Goal: Task Accomplishment & Management: Manage account settings

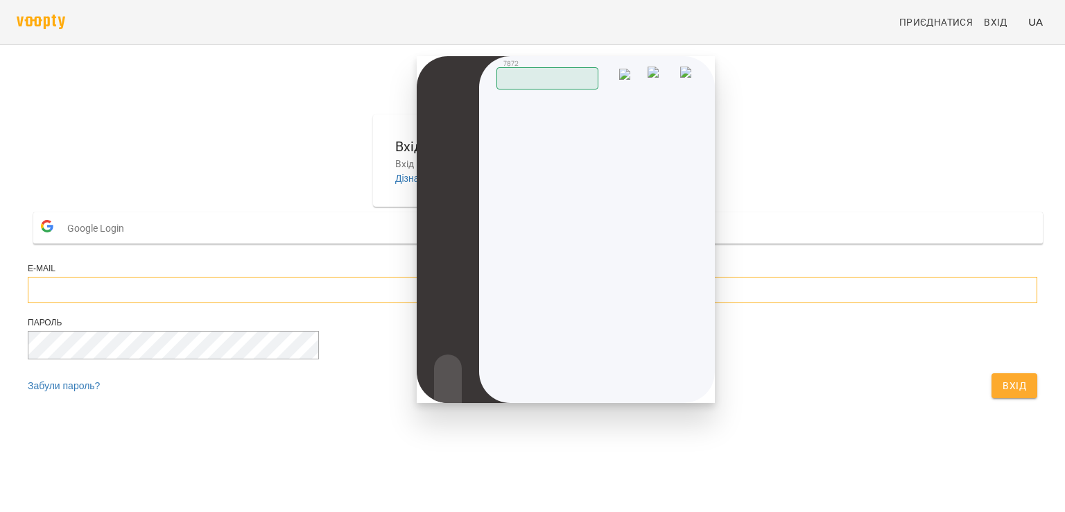
type input "**********"
click at [991, 398] on button "Вхід" at bounding box center [1014, 385] width 46 height 25
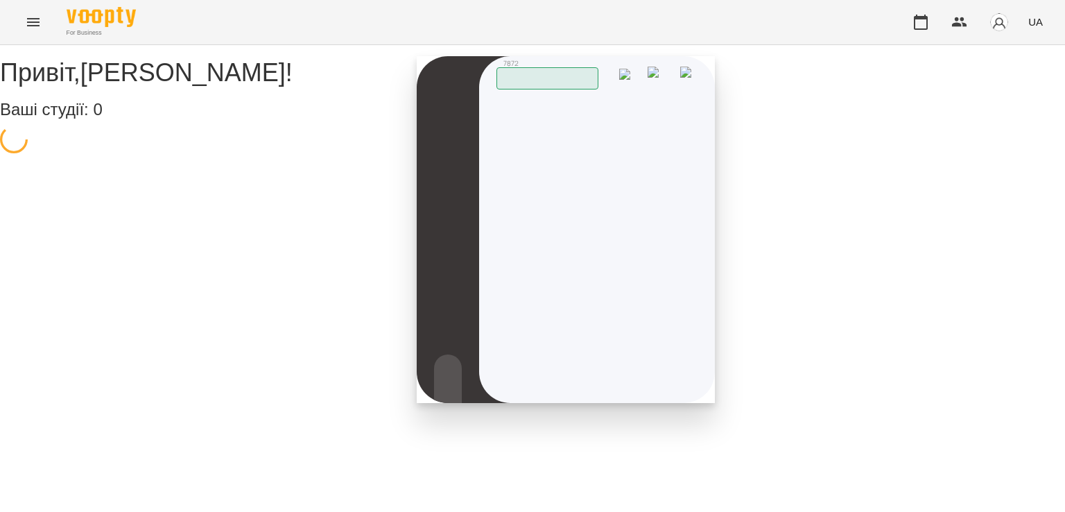
select select "**"
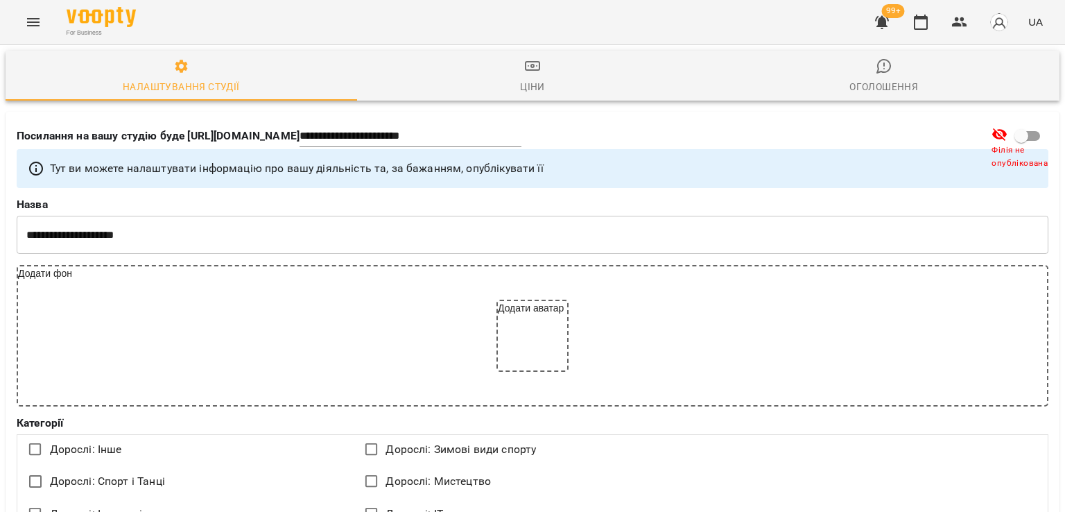
click at [33, 28] on icon "Menu" at bounding box center [33, 22] width 17 height 17
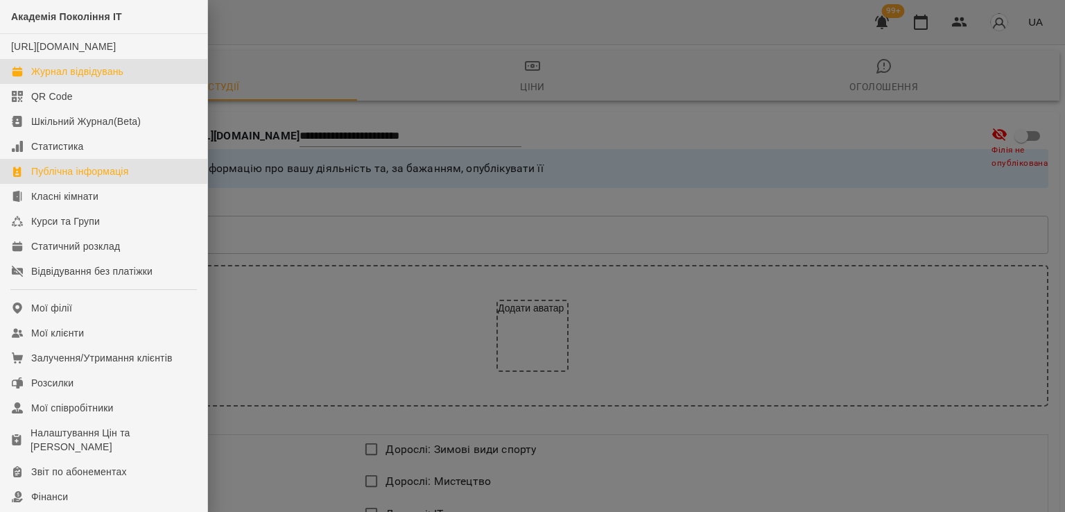
click at [109, 84] on link "Журнал відвідувань" at bounding box center [103, 71] width 207 height 25
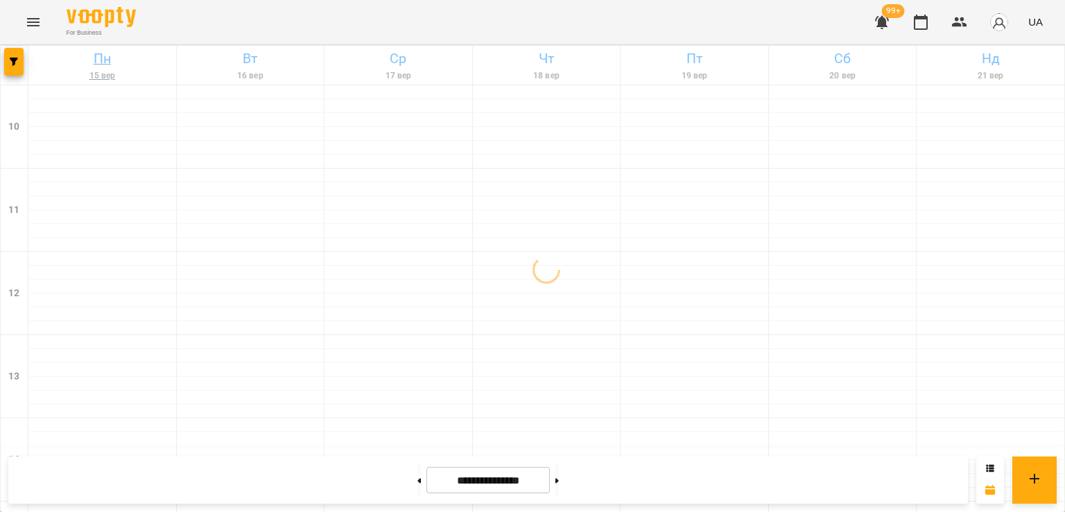
scroll to position [717, 0]
click at [15, 70] on button "button" at bounding box center [13, 62] width 19 height 28
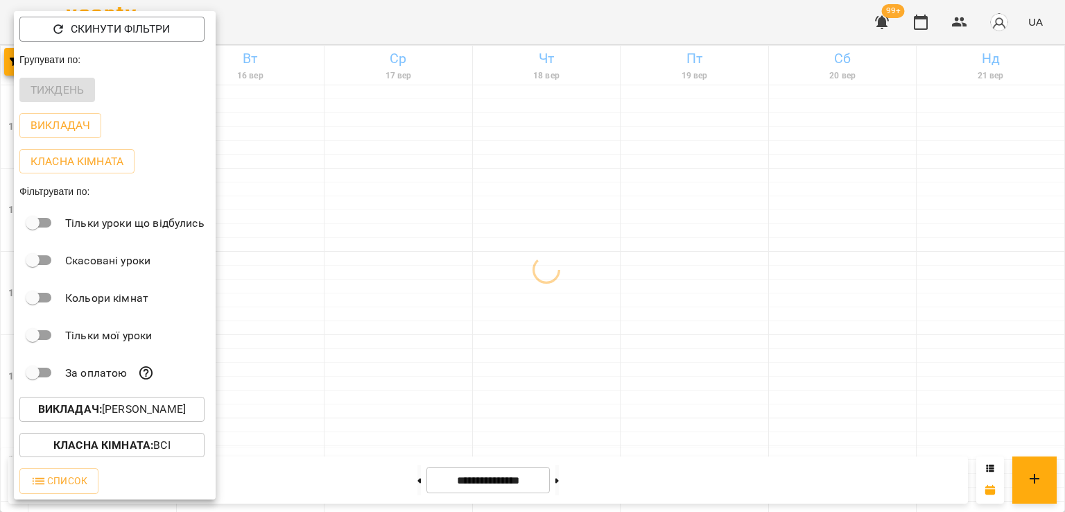
click at [114, 421] on button "Викладач : Антон Костюк" at bounding box center [111, 408] width 185 height 25
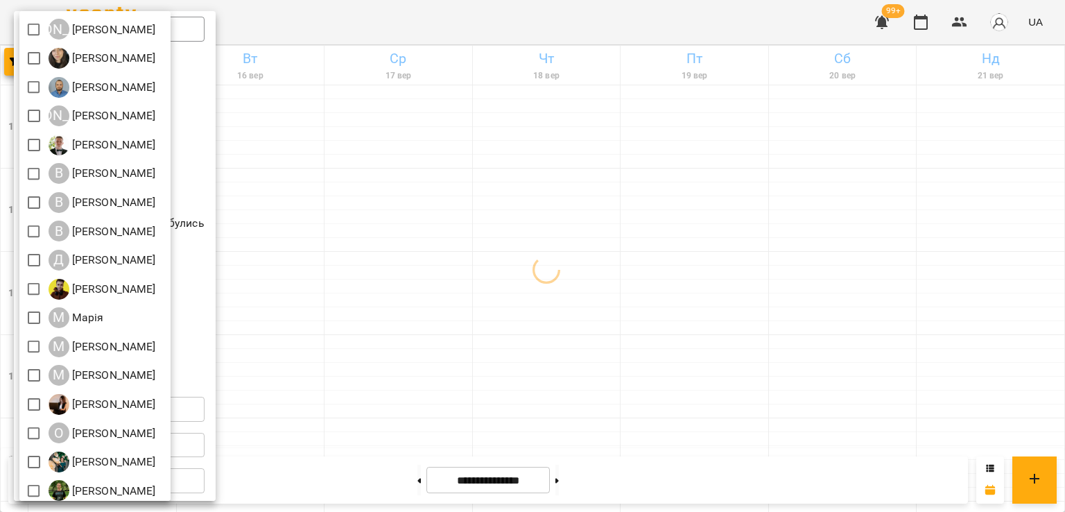
scroll to position [184, 0]
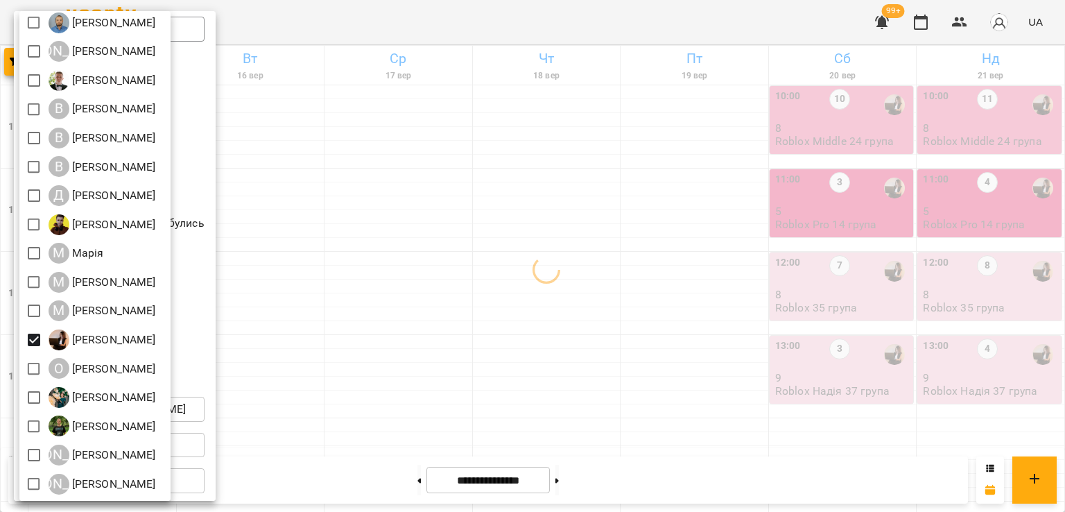
click at [783, 339] on div at bounding box center [532, 256] width 1065 height 512
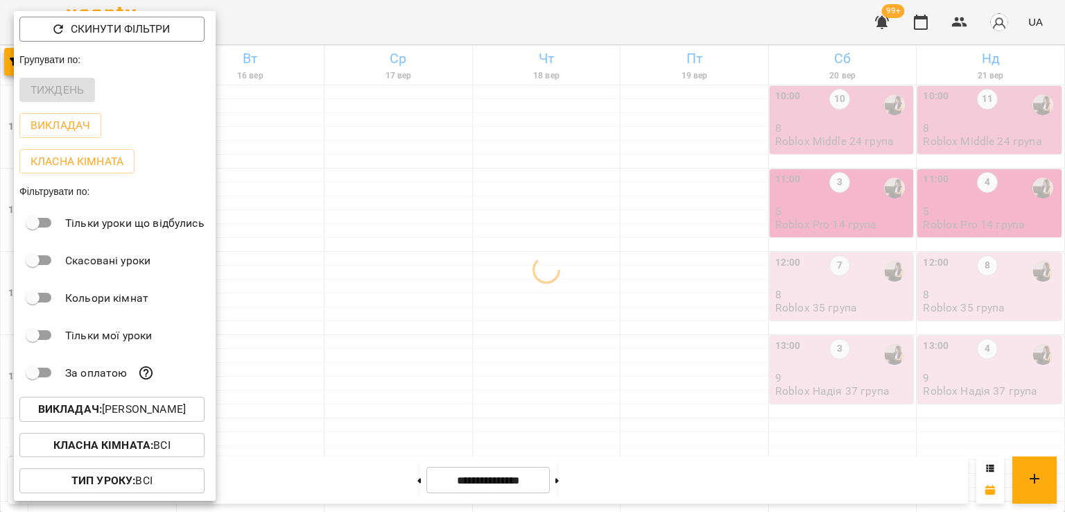
click at [774, 333] on div at bounding box center [532, 256] width 1065 height 512
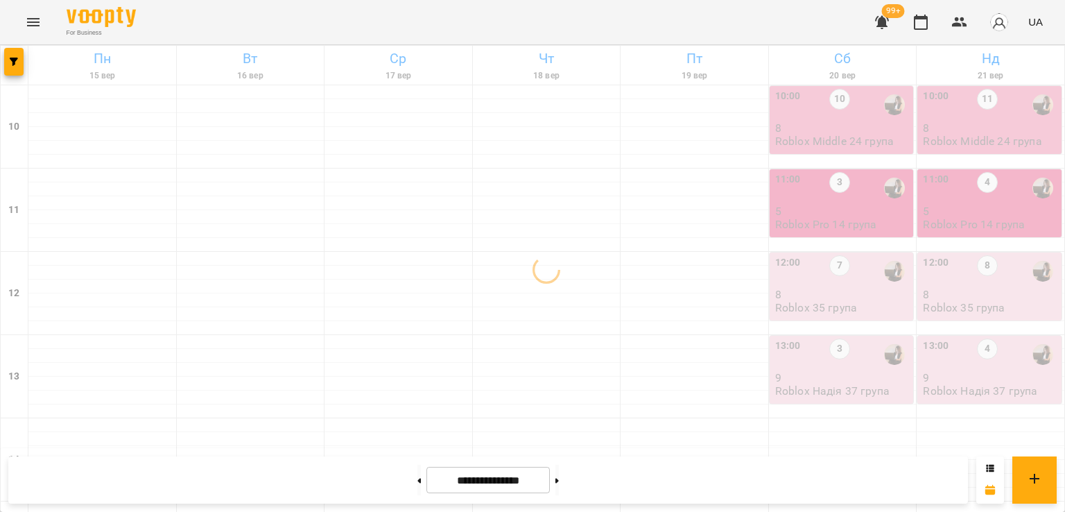
scroll to position [579, 0]
drag, startPoint x: 394, startPoint y: 478, endPoint x: 419, endPoint y: 508, distance: 38.9
click at [417, 479] on button at bounding box center [418, 479] width 3 height 30
type input "**********"
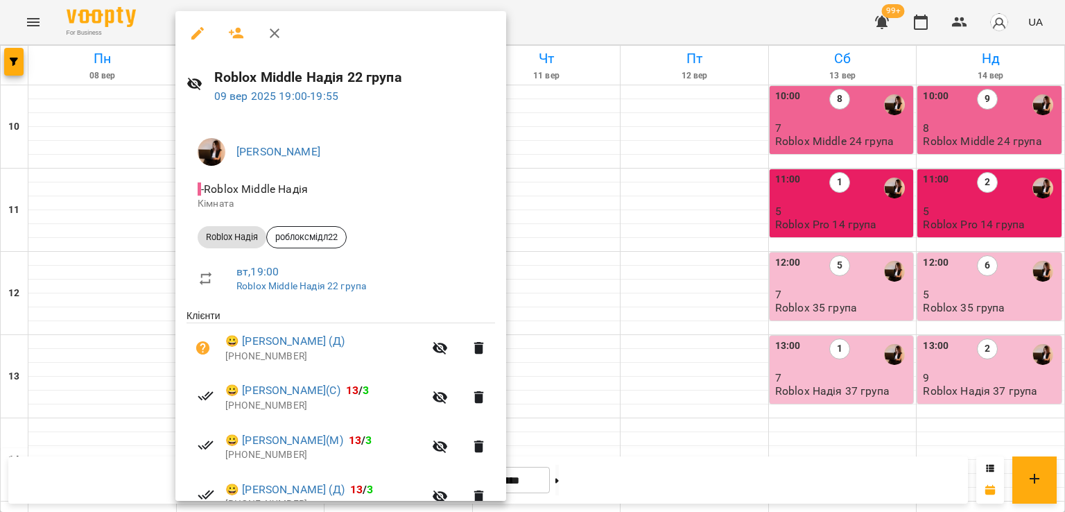
click at [696, 306] on div at bounding box center [532, 256] width 1065 height 512
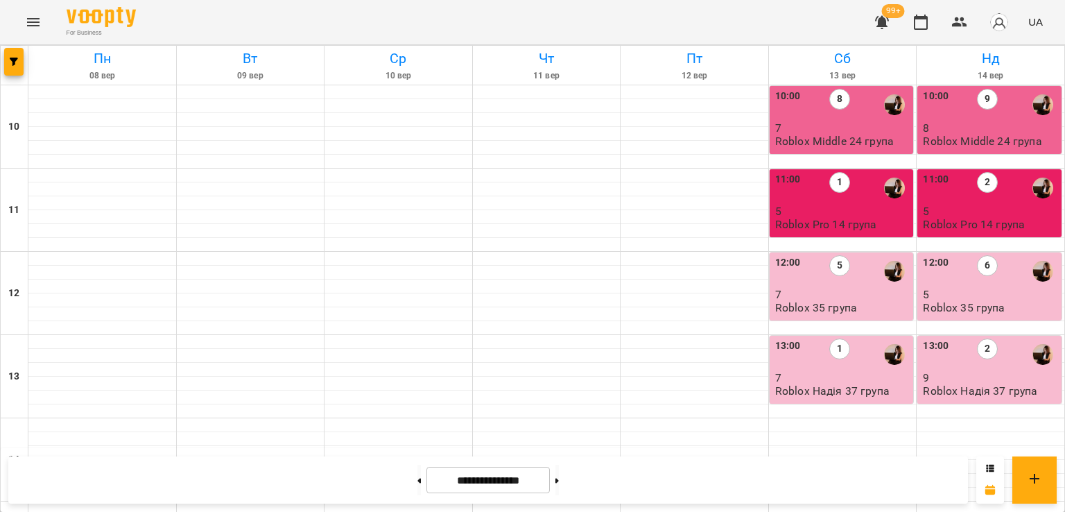
scroll to position [24, 0]
click at [842, 288] on p "7" at bounding box center [843, 294] width 136 height 12
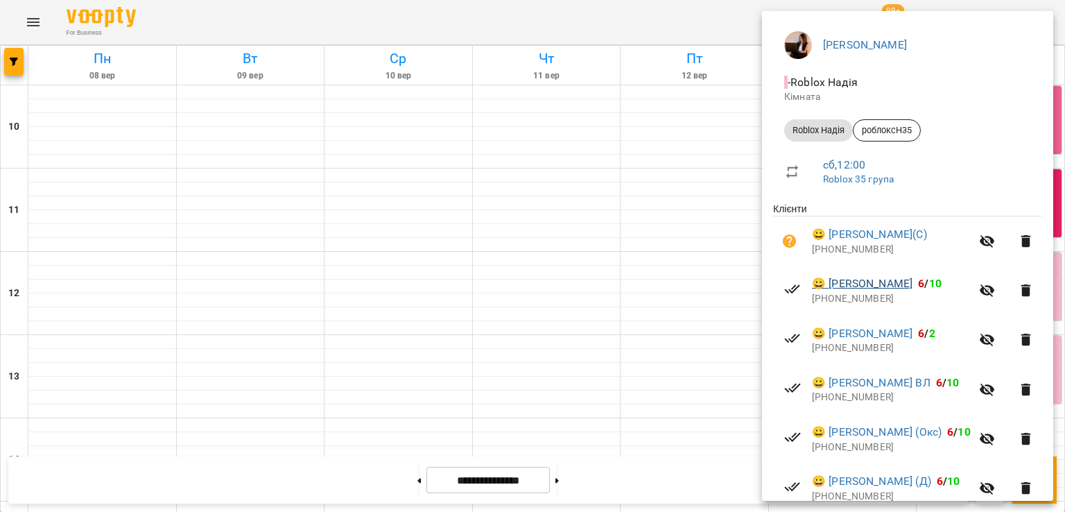
scroll to position [283, 0]
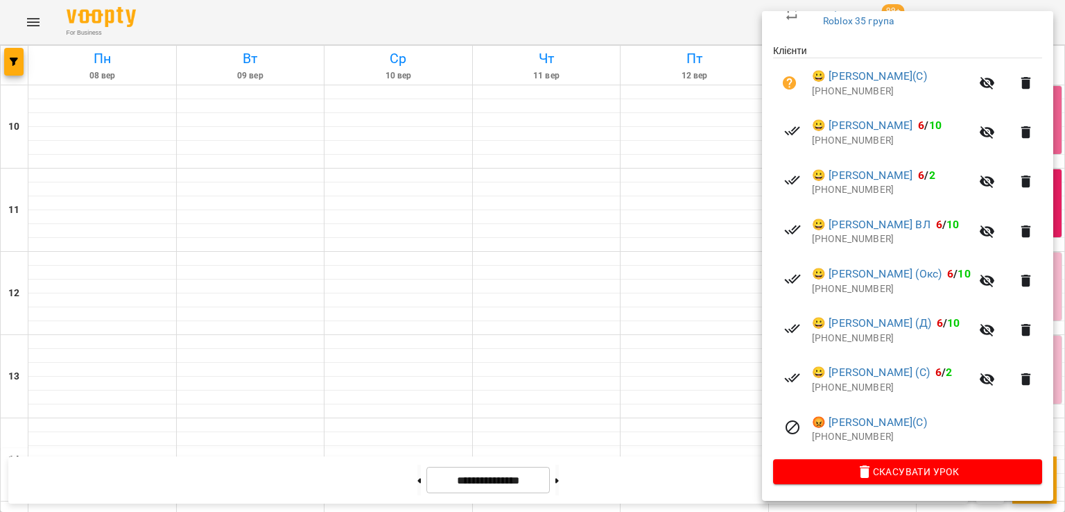
click at [705, 308] on div at bounding box center [532, 256] width 1065 height 512
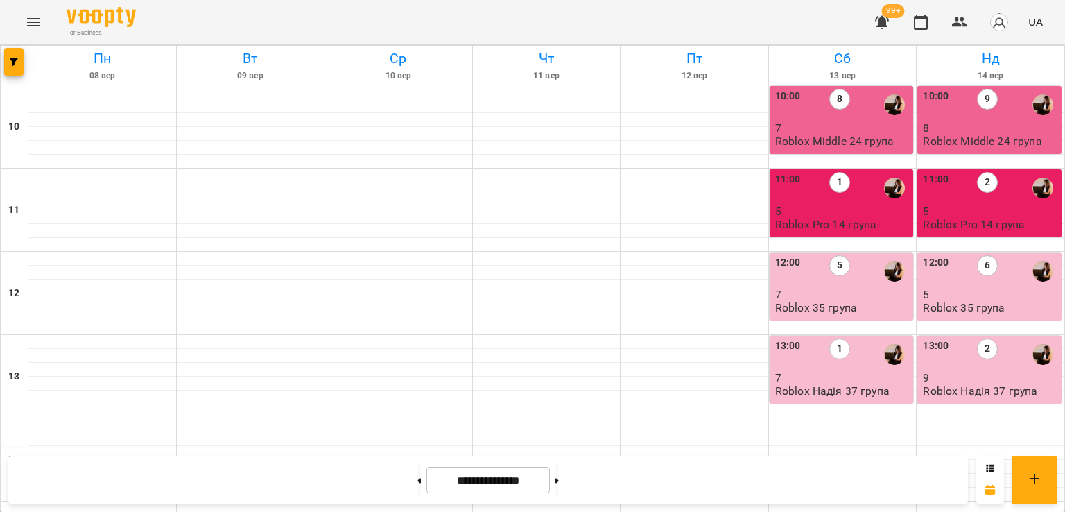
scroll to position [0, 0]
click at [826, 132] on p "7" at bounding box center [843, 128] width 136 height 12
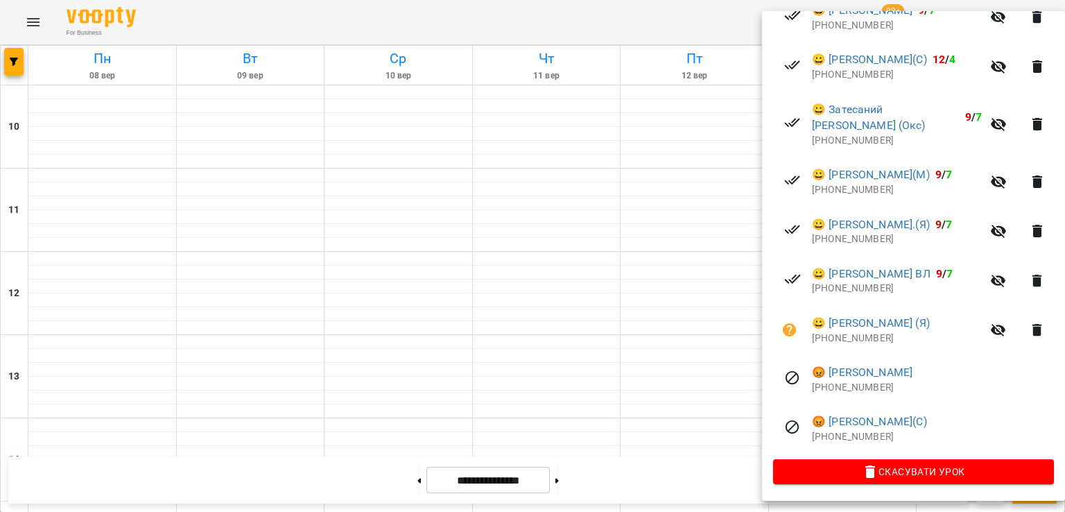
scroll to position [349, 0]
click at [724, 239] on div at bounding box center [532, 256] width 1065 height 512
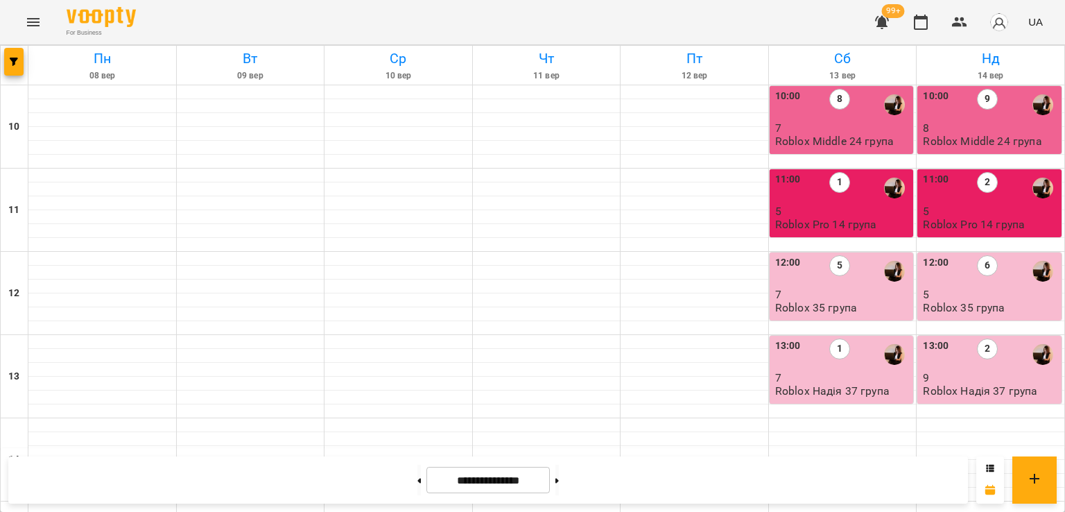
click at [972, 125] on p "8" at bounding box center [991, 128] width 136 height 12
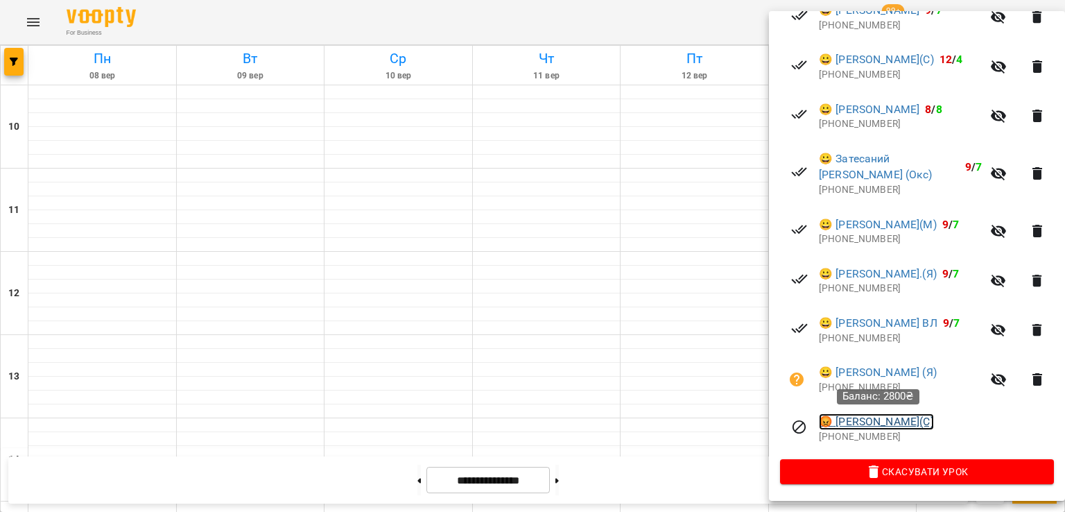
click at [866, 424] on link "😡 Артем Нікітенко(С)" at bounding box center [876, 421] width 115 height 17
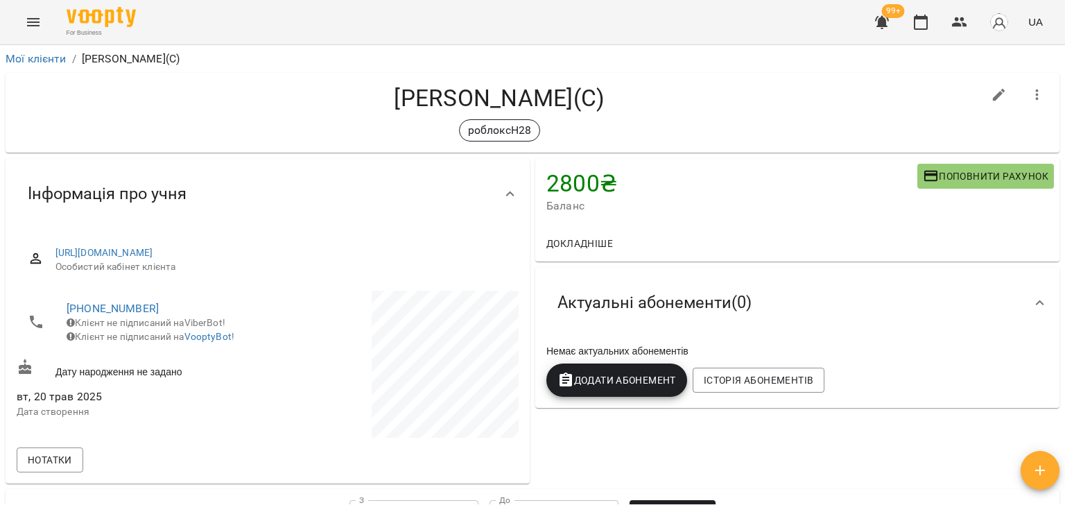
click at [990, 89] on icon "button" at bounding box center [998, 95] width 17 height 17
select select "**"
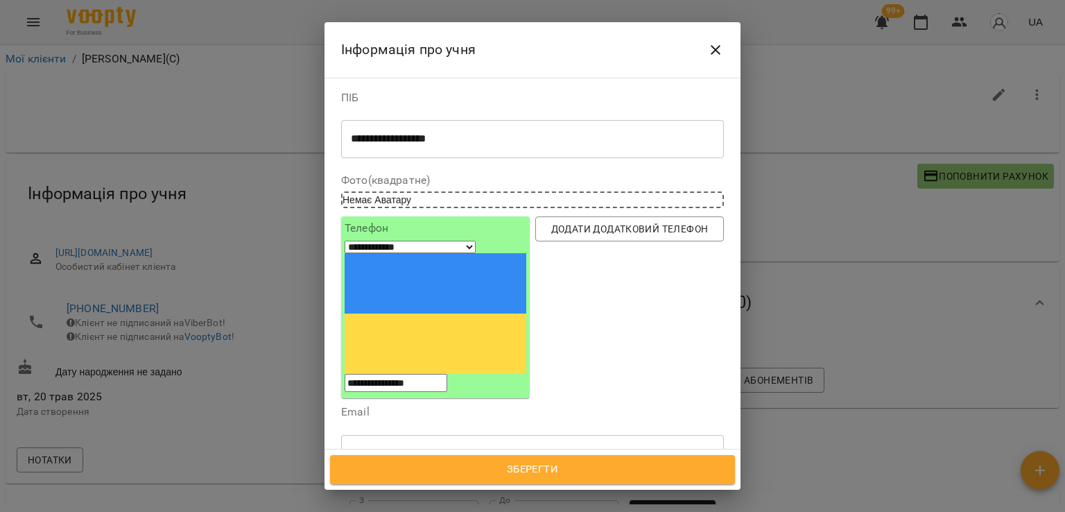
click at [412, 511] on icon at bounding box center [408, 519] width 10 height 10
click at [538, 464] on span "Зберегти" at bounding box center [532, 469] width 374 height 18
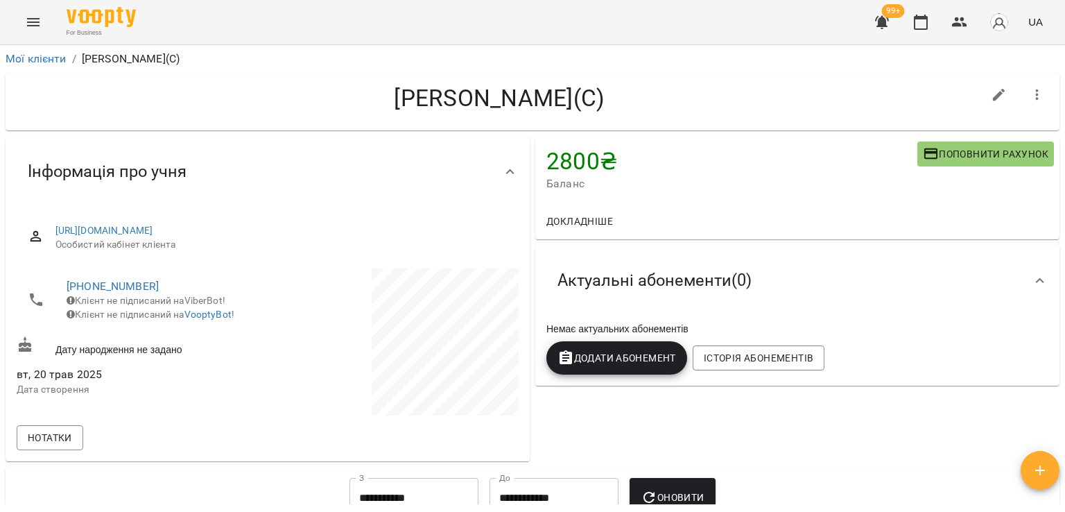
click at [24, 21] on button "Menu" at bounding box center [33, 22] width 33 height 33
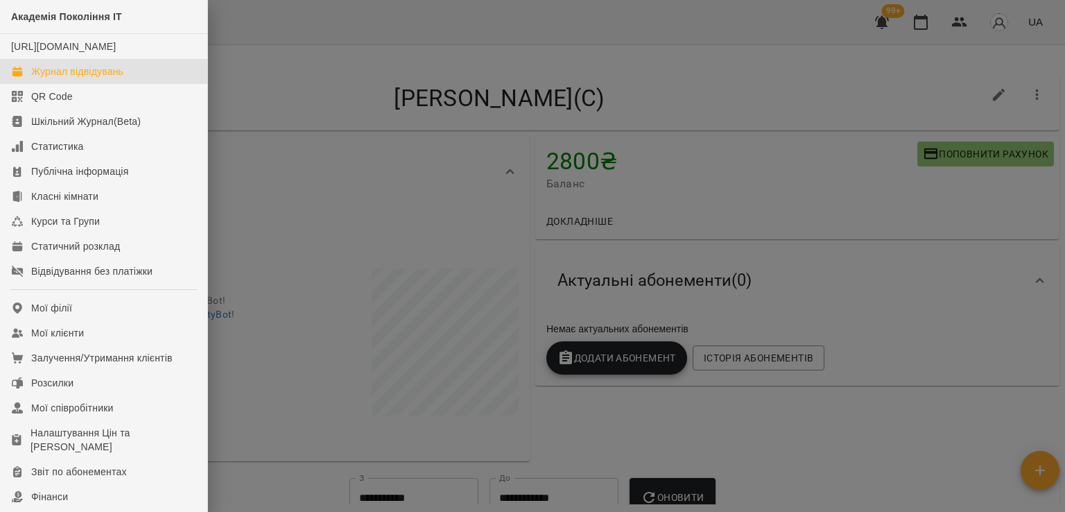
click at [136, 84] on link "Журнал відвідувань" at bounding box center [103, 71] width 207 height 25
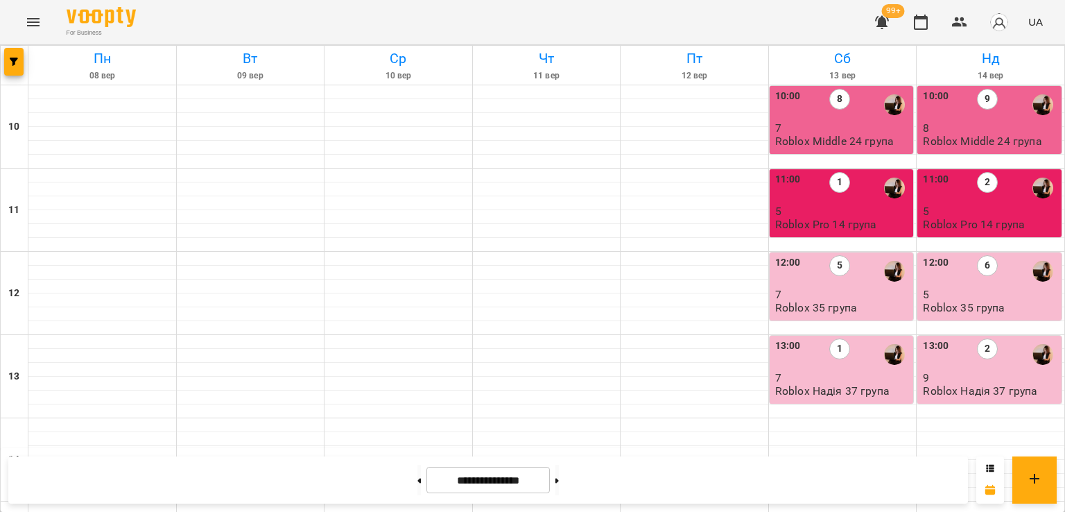
click at [854, 387] on p "Roblox Надія 37 група" at bounding box center [832, 391] width 114 height 12
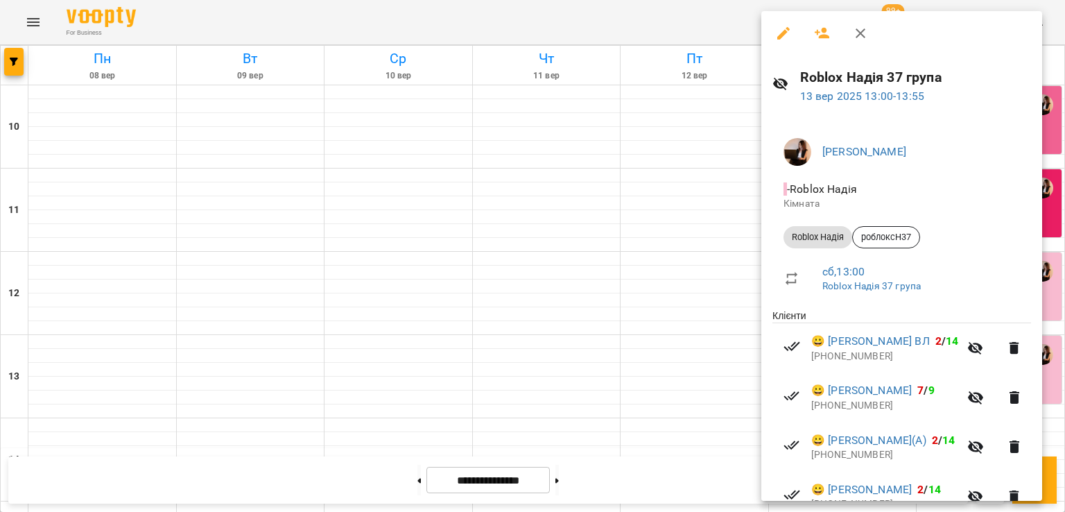
click at [678, 283] on div at bounding box center [532, 256] width 1065 height 512
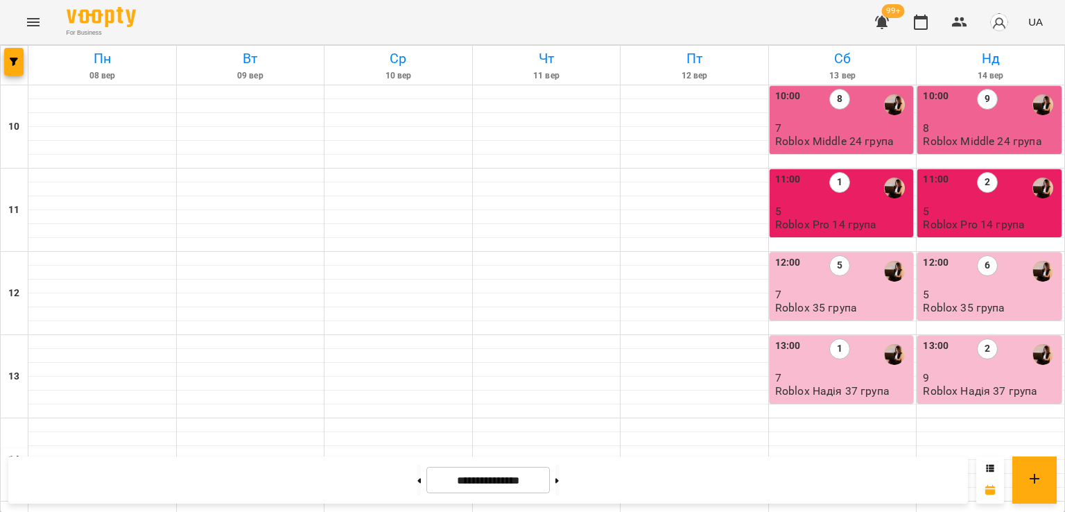
click at [831, 290] on p "7" at bounding box center [843, 294] width 136 height 12
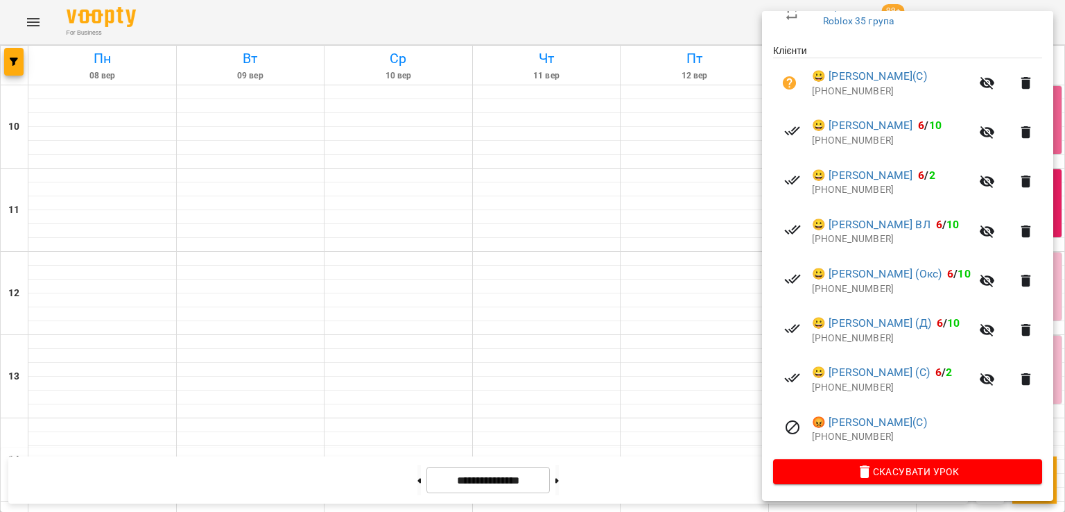
scroll to position [283, 0]
click at [859, 437] on p "+34607073426" at bounding box center [927, 437] width 230 height 14
copy p "34607073426"
click at [7, 62] on div at bounding box center [532, 256] width 1065 height 512
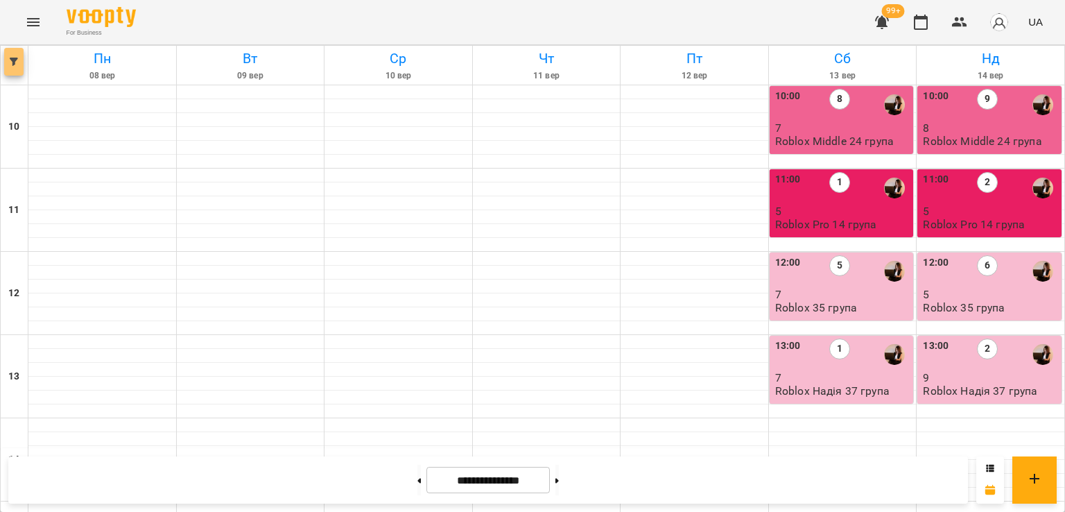
click at [16, 61] on icon "button" at bounding box center [14, 62] width 8 height 8
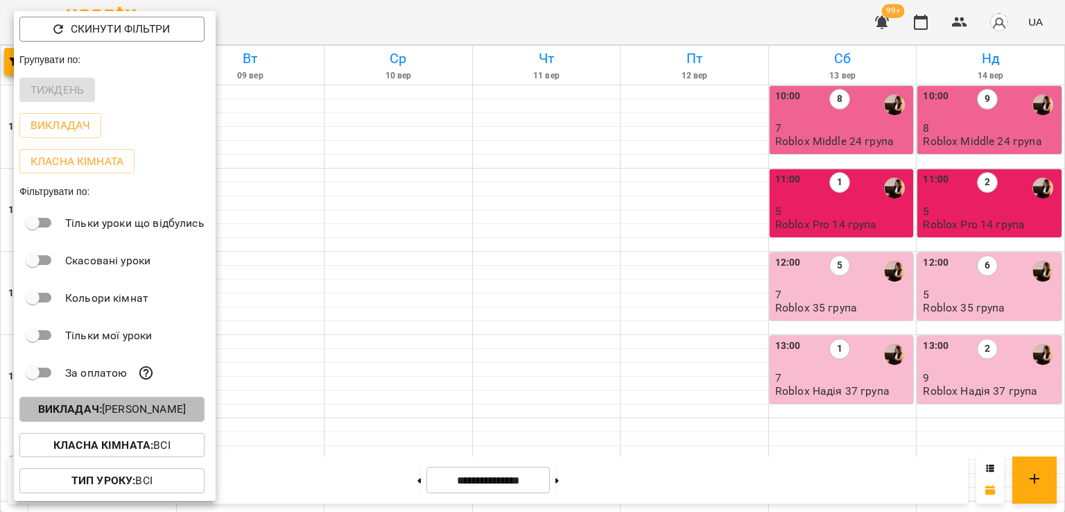
click at [177, 417] on p "Викладач : Надія Шрай" at bounding box center [112, 409] width 148 height 17
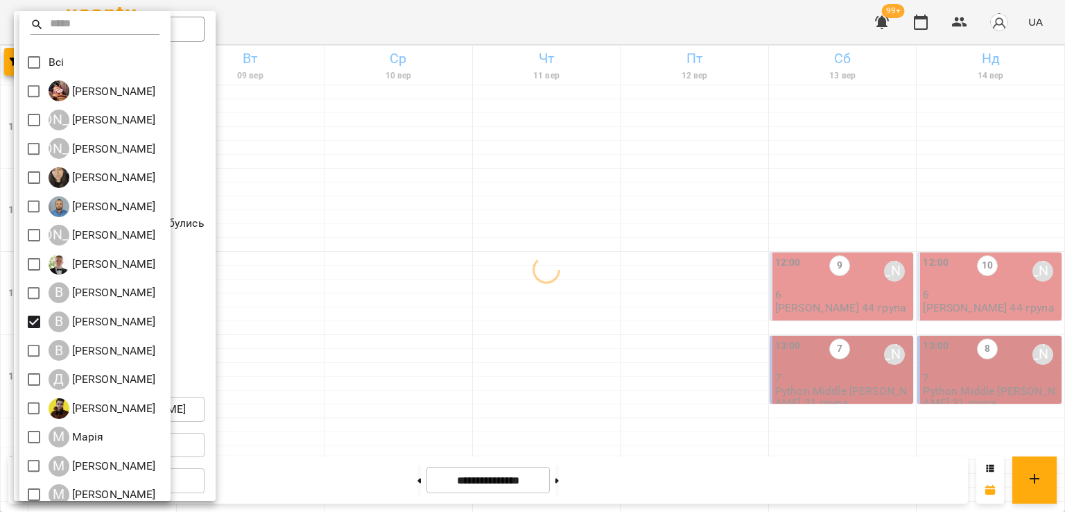
click at [621, 339] on div at bounding box center [532, 256] width 1065 height 512
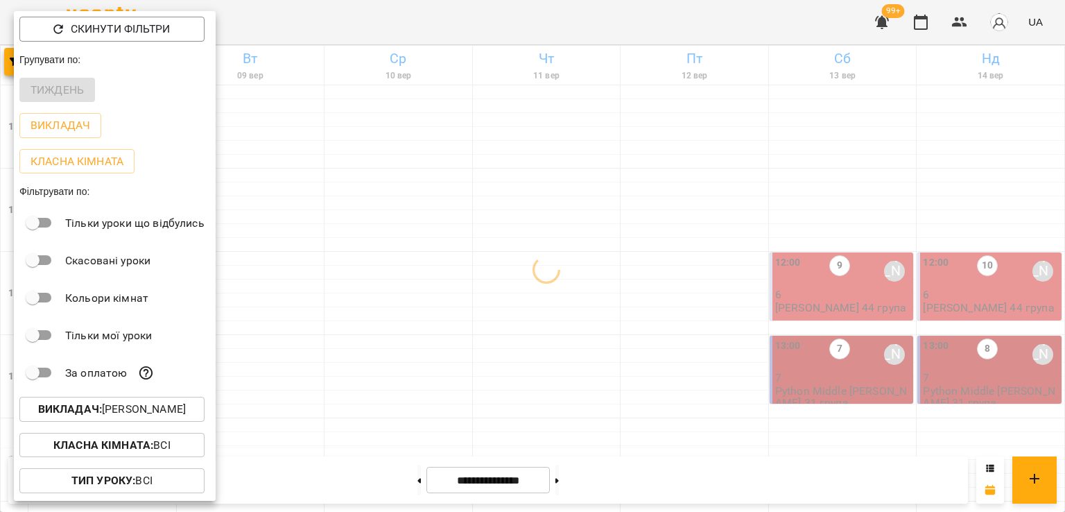
click at [424, 320] on div at bounding box center [532, 256] width 1065 height 512
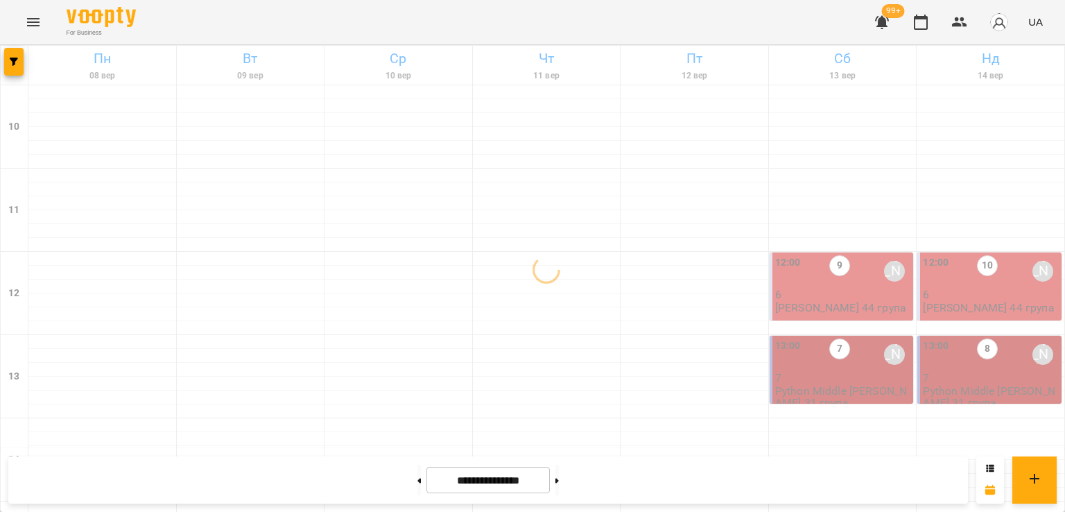
scroll to position [555, 0]
click at [559, 482] on button at bounding box center [556, 479] width 3 height 30
type input "**********"
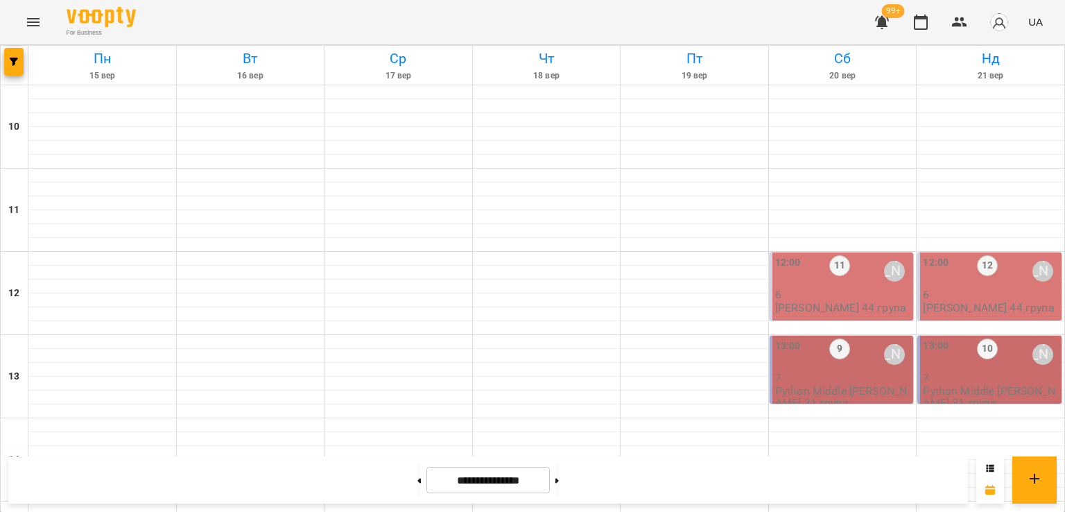
scroll to position [485, 0]
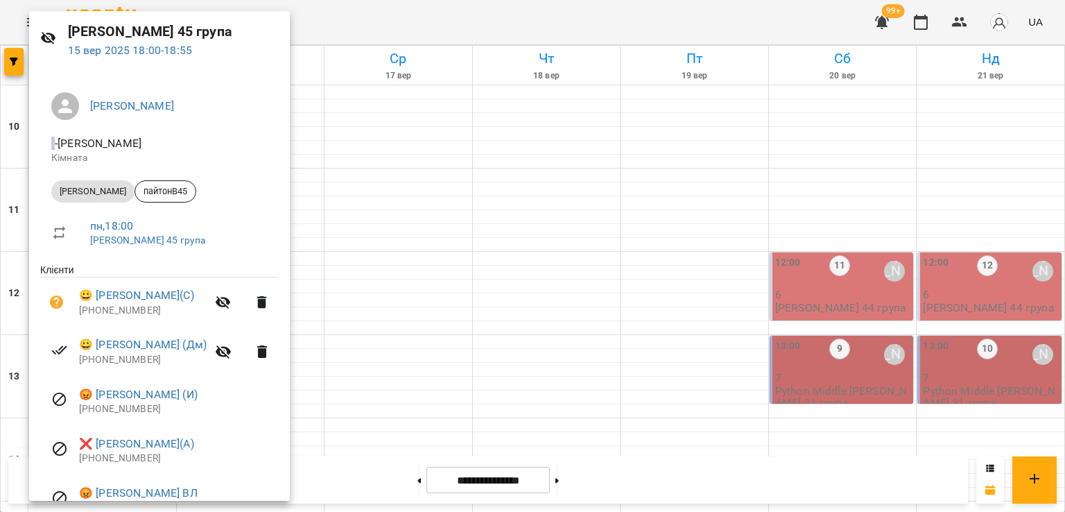
scroll to position [119, 0]
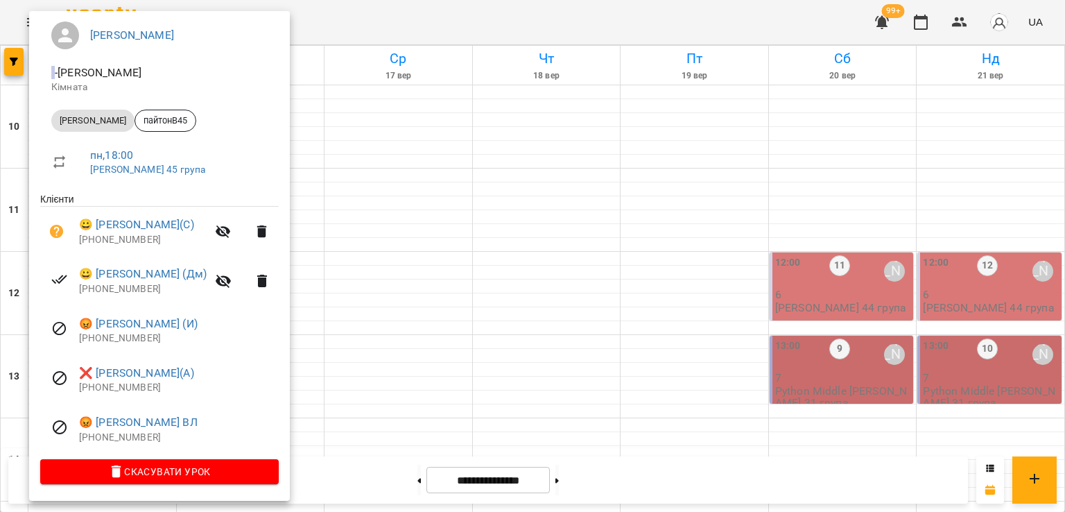
drag, startPoint x: 323, startPoint y: 327, endPoint x: 297, endPoint y: 329, distance: 25.7
click at [324, 328] on div at bounding box center [532, 256] width 1065 height 512
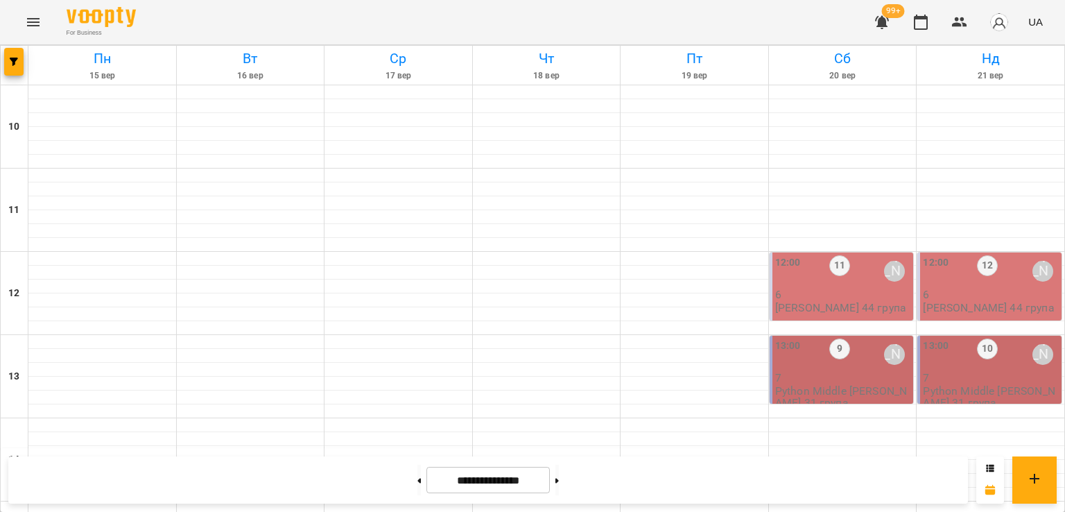
scroll to position [555, 0]
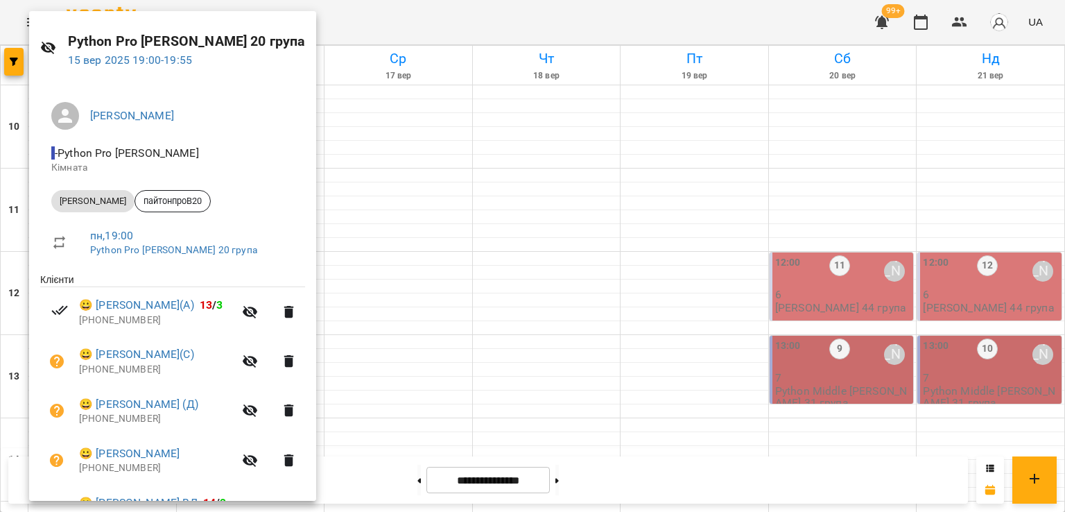
scroll to position [69, 0]
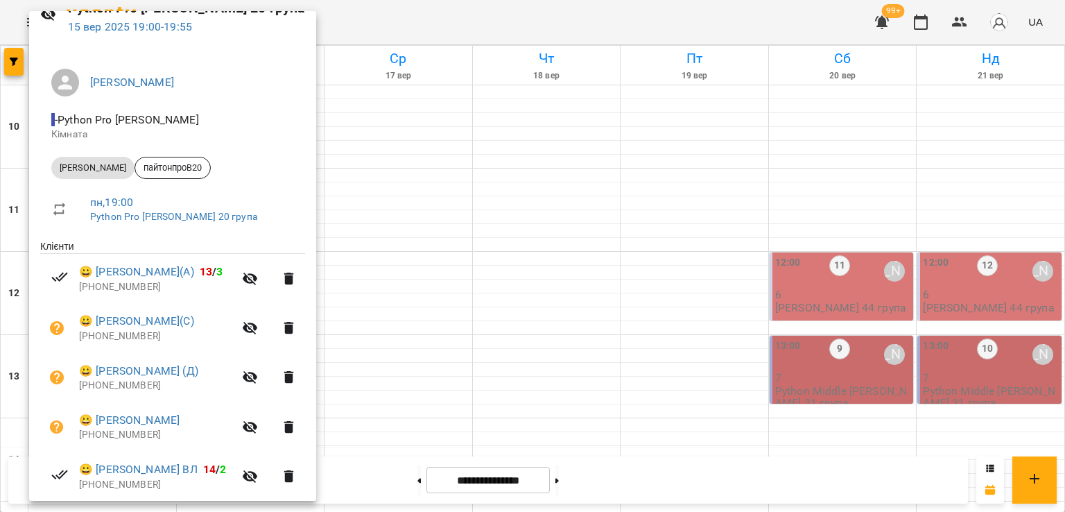
click at [521, 329] on div at bounding box center [532, 256] width 1065 height 512
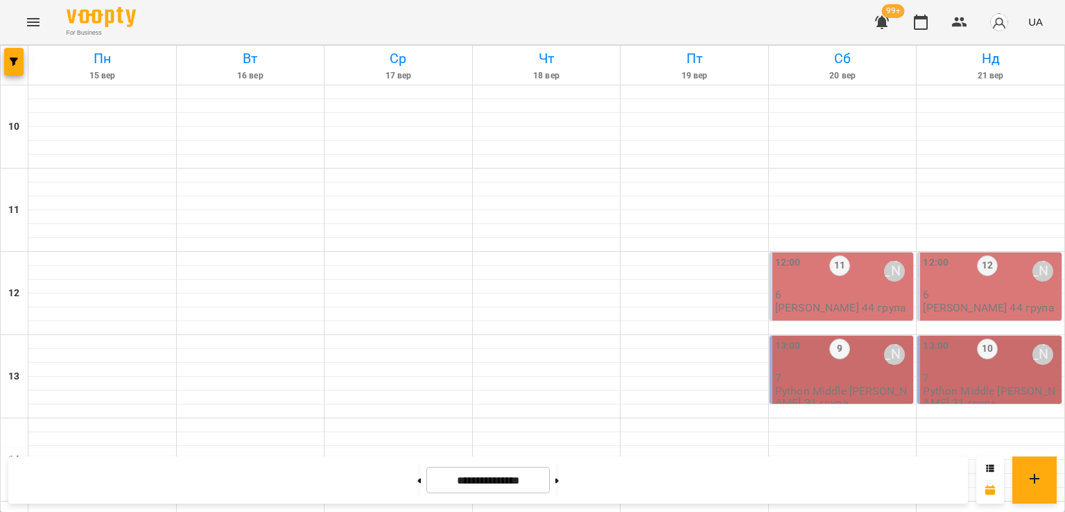
click at [829, 338] on div "9" at bounding box center [839, 354] width 21 height 32
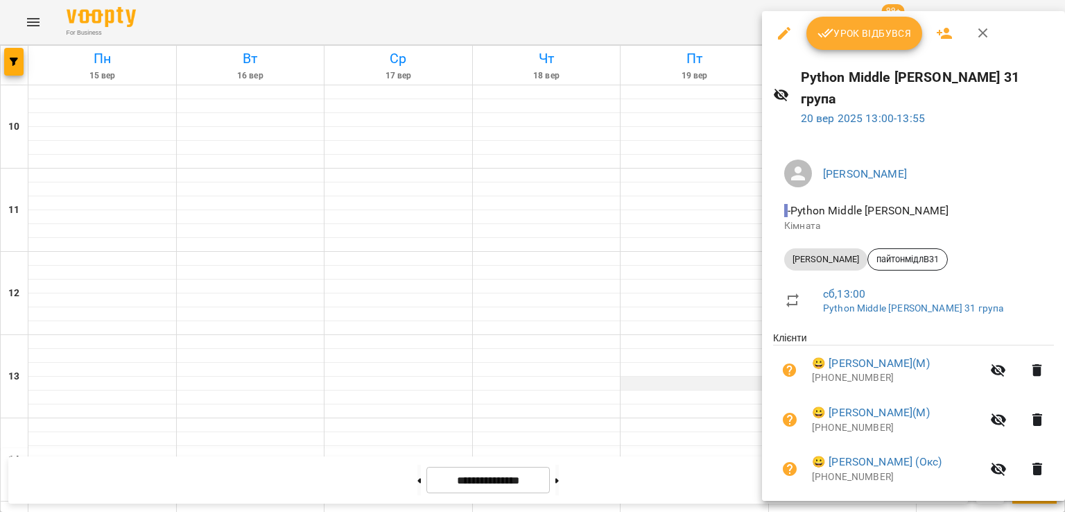
drag, startPoint x: 626, startPoint y: 308, endPoint x: 619, endPoint y: 311, distance: 7.5
click at [625, 309] on div at bounding box center [532, 256] width 1065 height 512
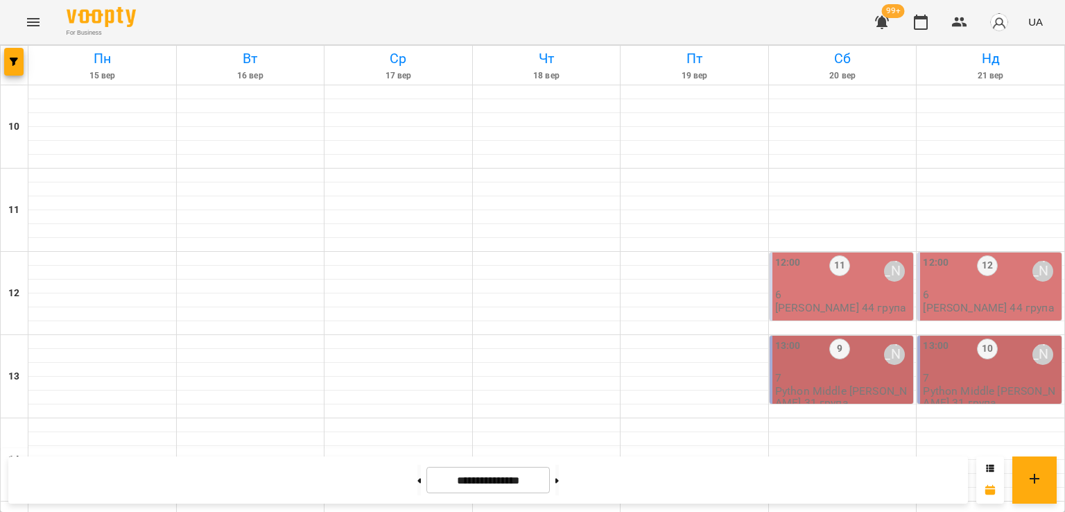
scroll to position [555, 0]
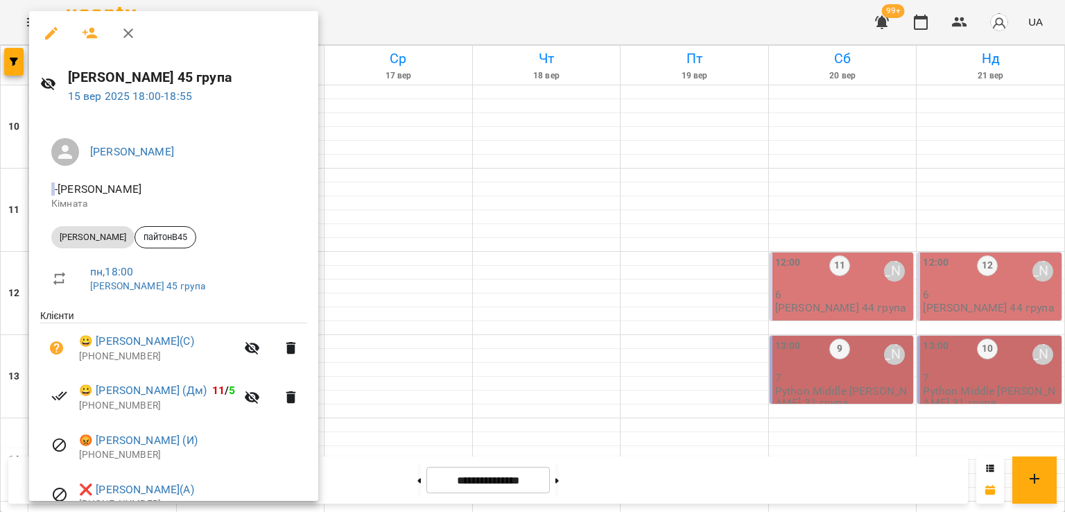
click at [513, 285] on div at bounding box center [532, 256] width 1065 height 512
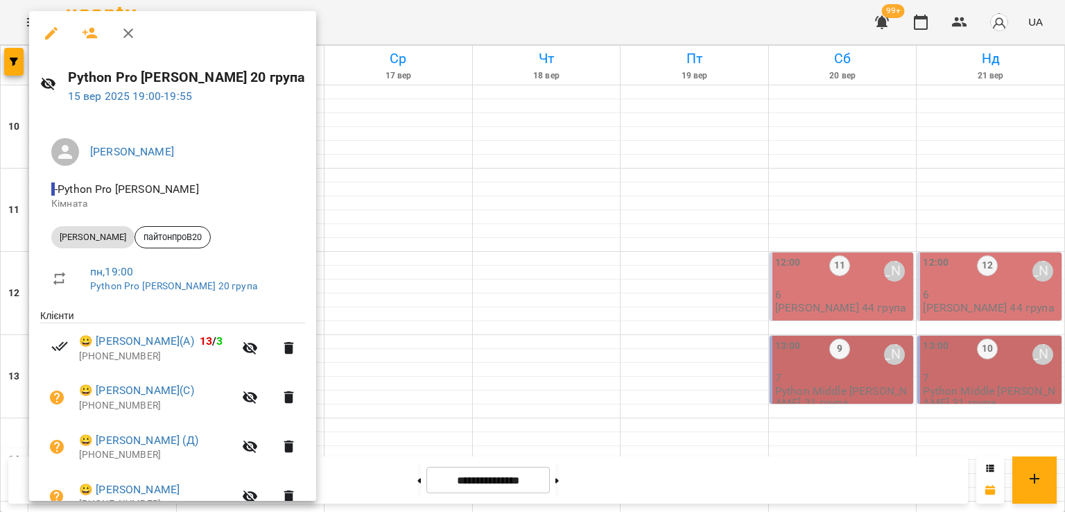
click at [536, 322] on div at bounding box center [532, 256] width 1065 height 512
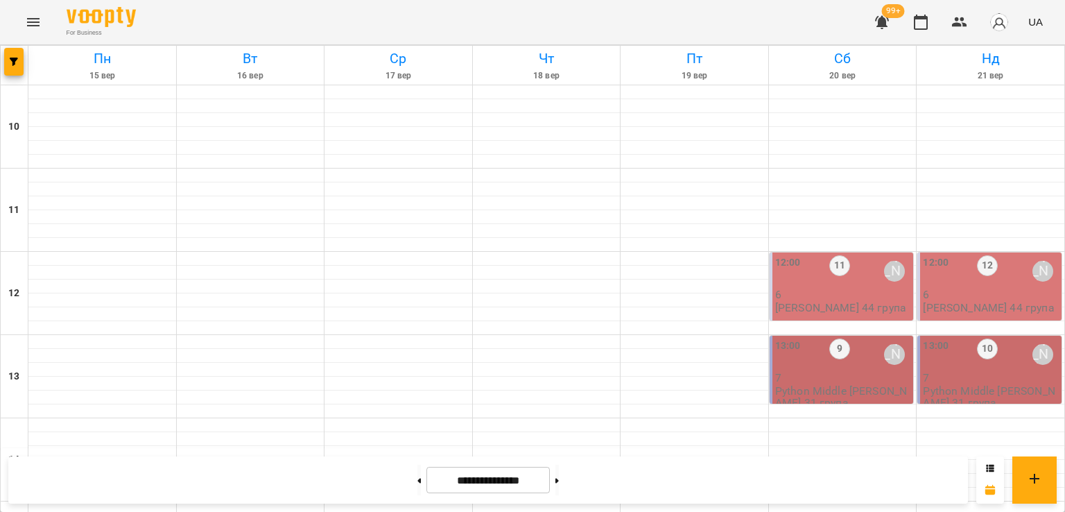
scroll to position [717, 0]
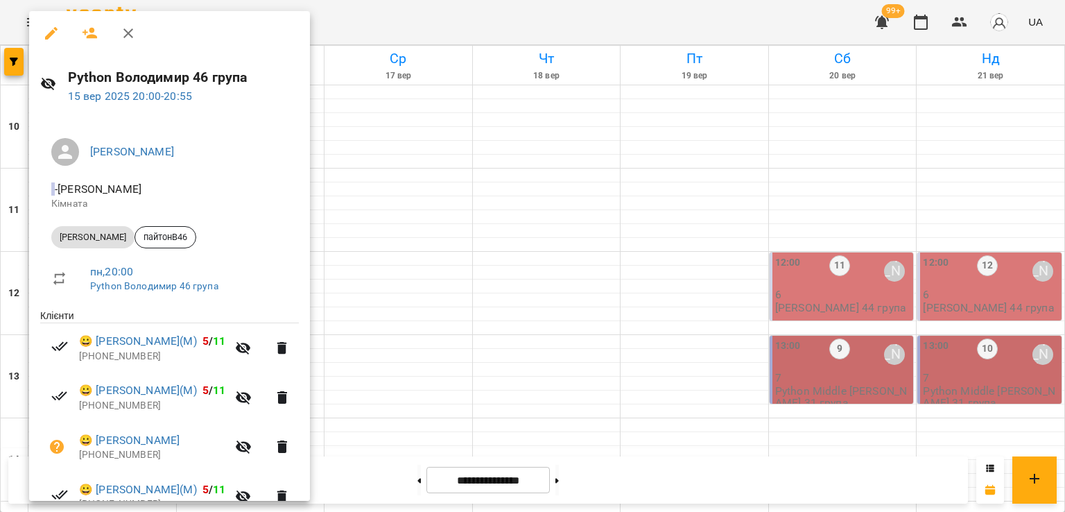
click at [416, 262] on div at bounding box center [532, 256] width 1065 height 512
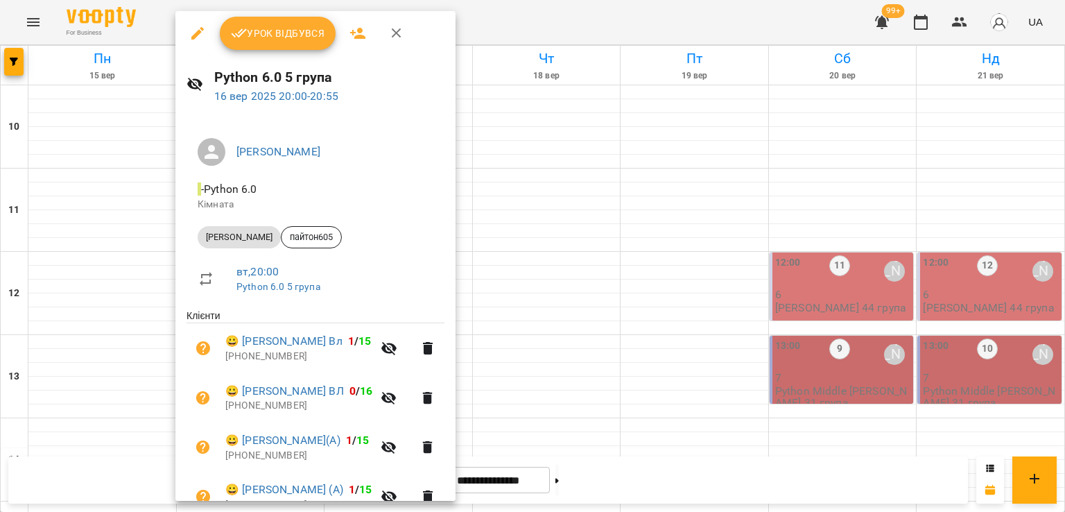
click at [87, 278] on div at bounding box center [532, 256] width 1065 height 512
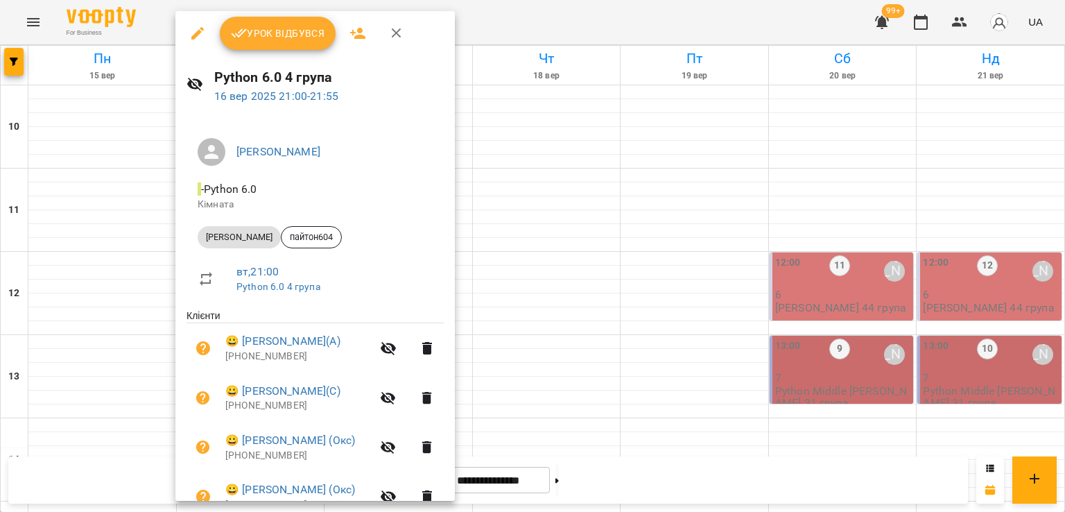
click at [105, 324] on div at bounding box center [532, 256] width 1065 height 512
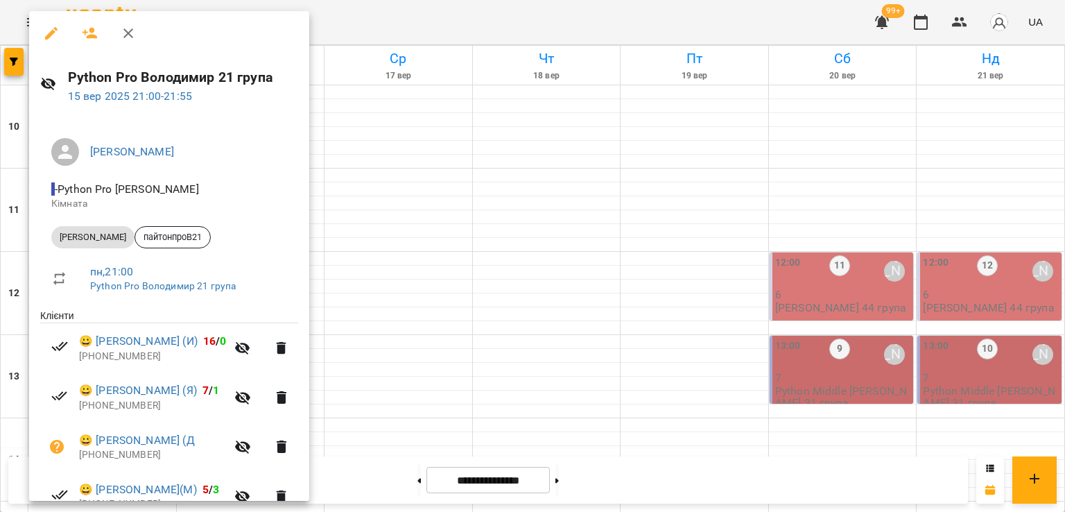
click at [446, 262] on div at bounding box center [532, 256] width 1065 height 512
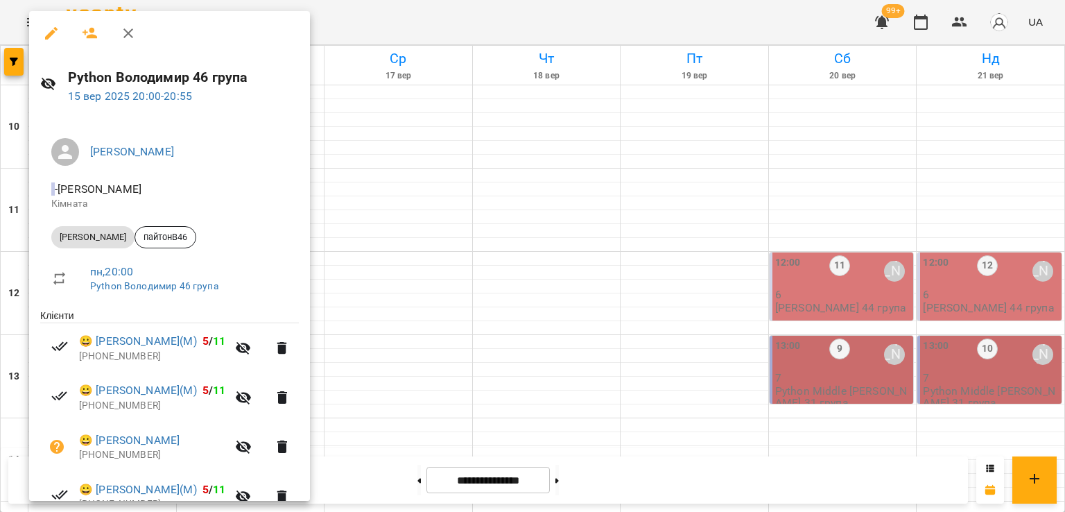
drag, startPoint x: 491, startPoint y: 257, endPoint x: 372, endPoint y: 252, distance: 119.3
click at [487, 256] on div at bounding box center [532, 256] width 1065 height 512
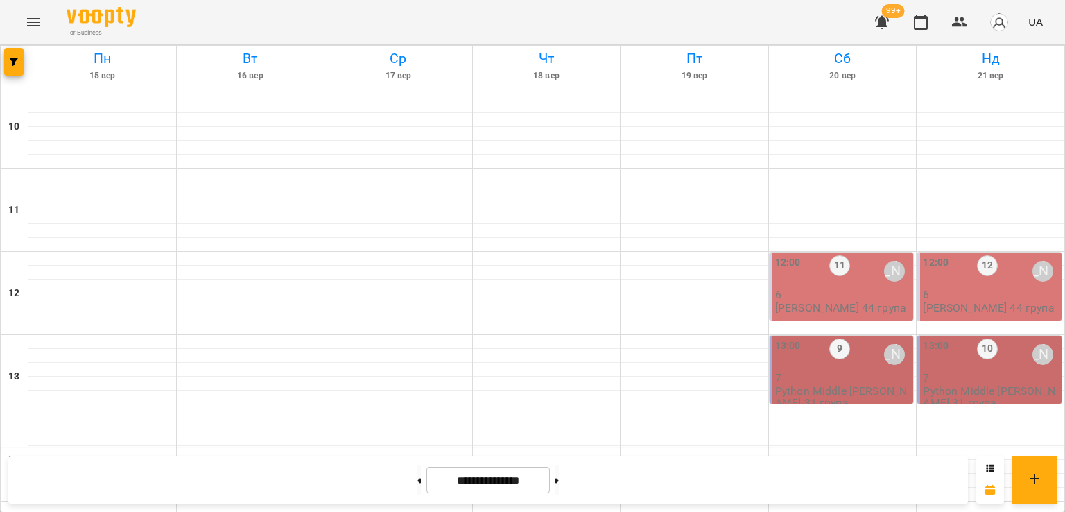
scroll to position [579, 0]
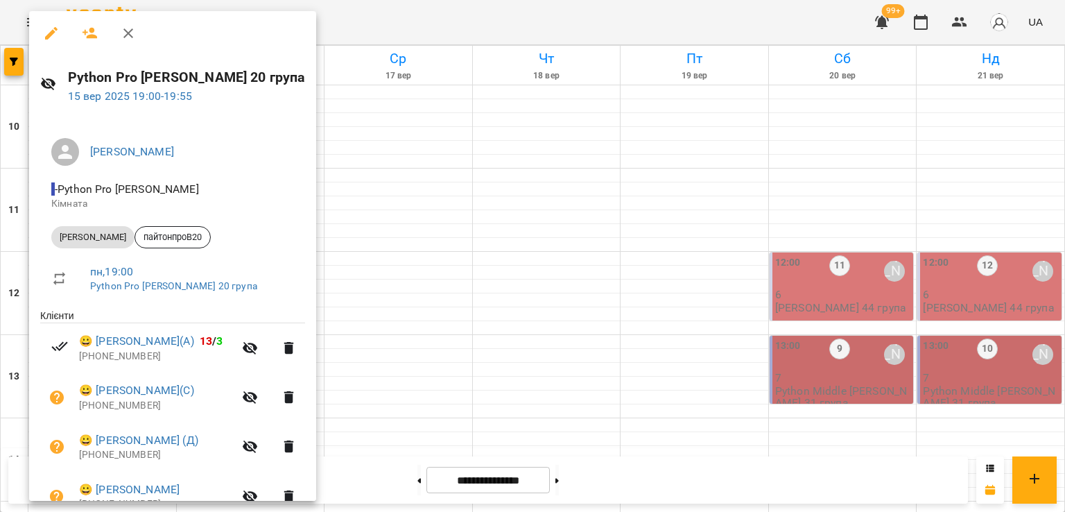
click at [614, 265] on div at bounding box center [532, 256] width 1065 height 512
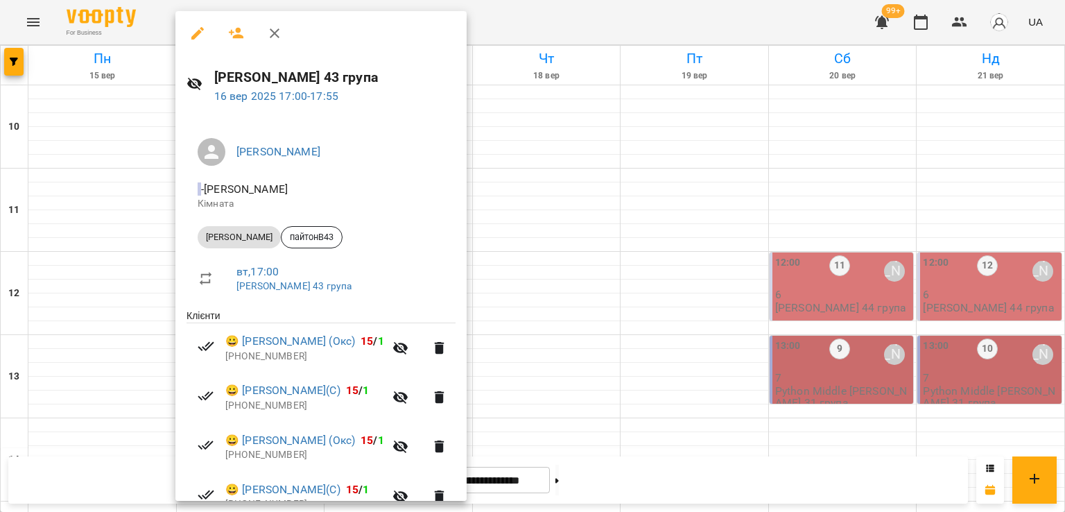
click at [604, 269] on div at bounding box center [532, 256] width 1065 height 512
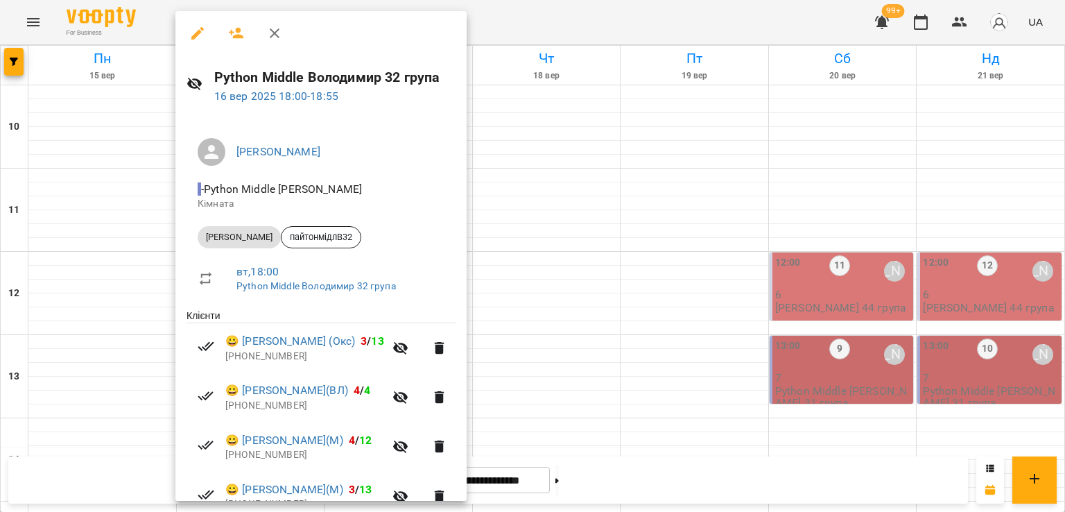
drag, startPoint x: 635, startPoint y: 277, endPoint x: 354, endPoint y: 279, distance: 280.7
click at [623, 277] on div at bounding box center [532, 256] width 1065 height 512
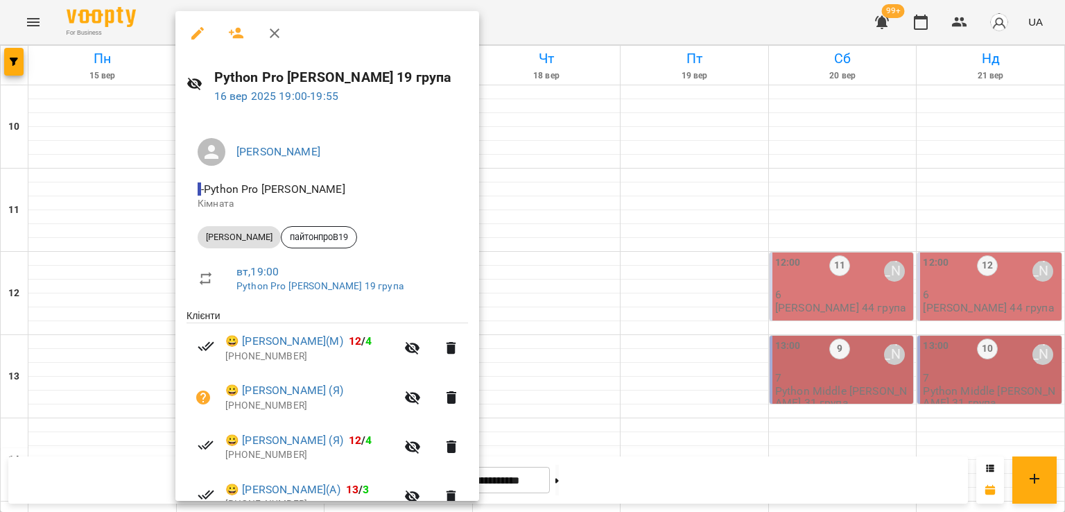
click at [598, 291] on div at bounding box center [532, 256] width 1065 height 512
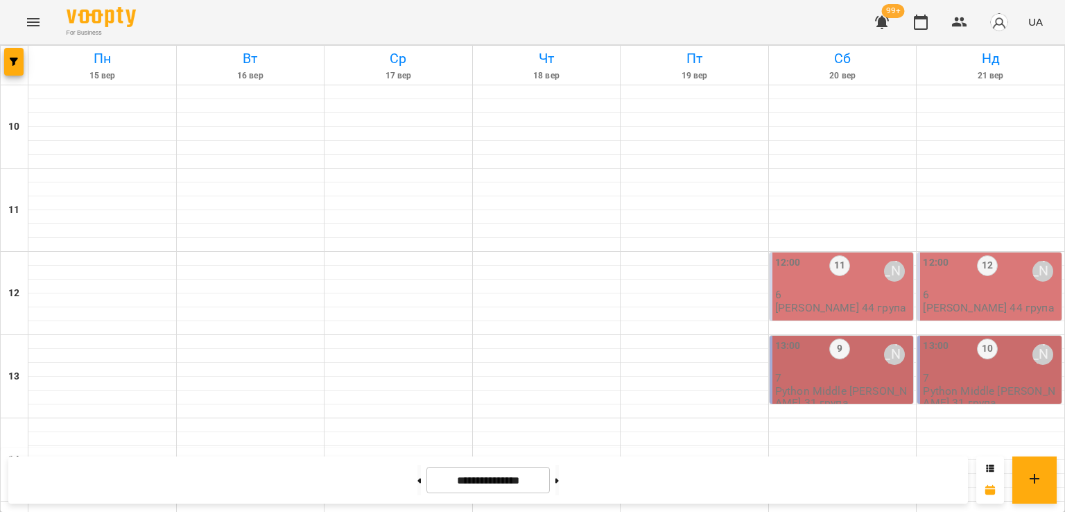
scroll to position [717, 0]
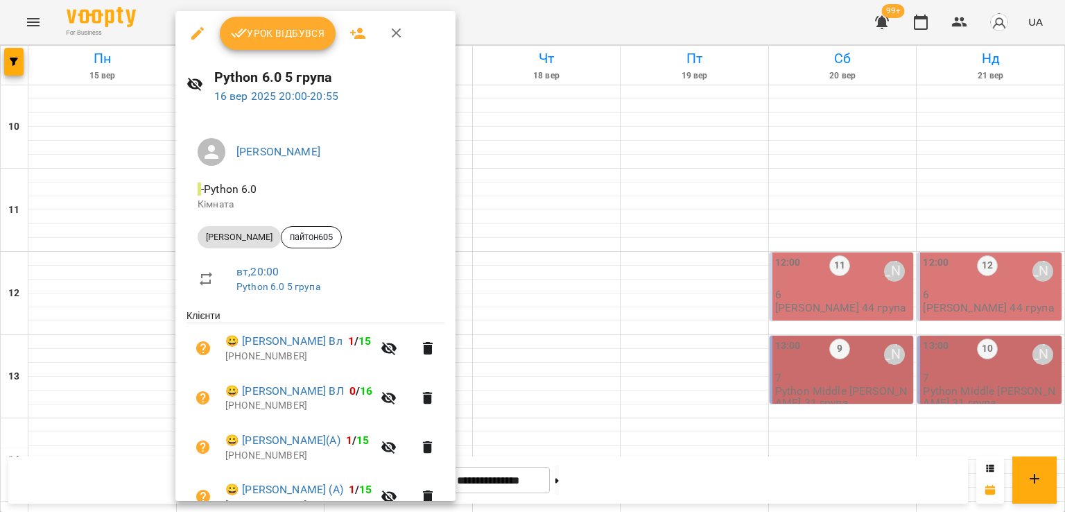
click at [604, 293] on div at bounding box center [532, 256] width 1065 height 512
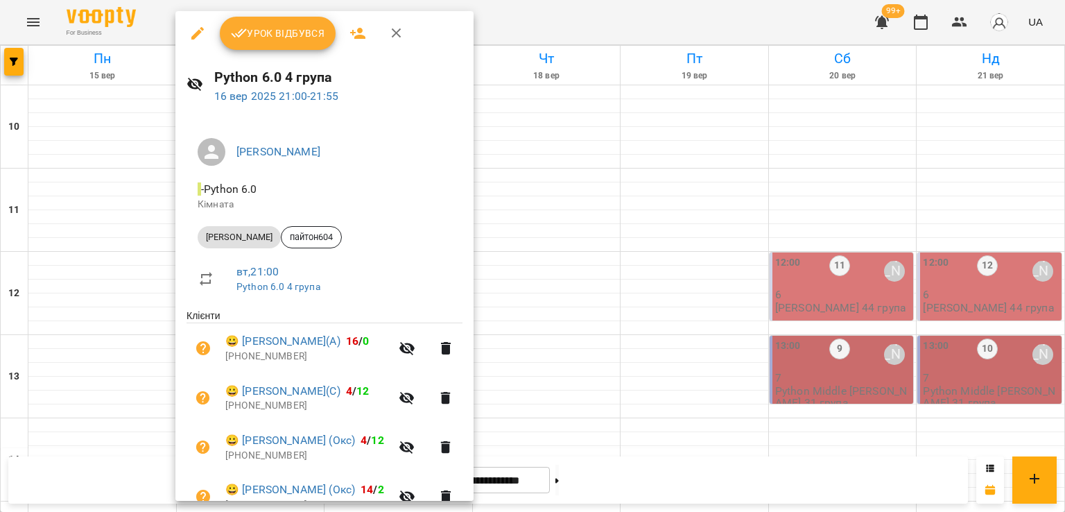
drag, startPoint x: 691, startPoint y: 295, endPoint x: 655, endPoint y: 297, distance: 36.1
click at [691, 295] on div at bounding box center [532, 256] width 1065 height 512
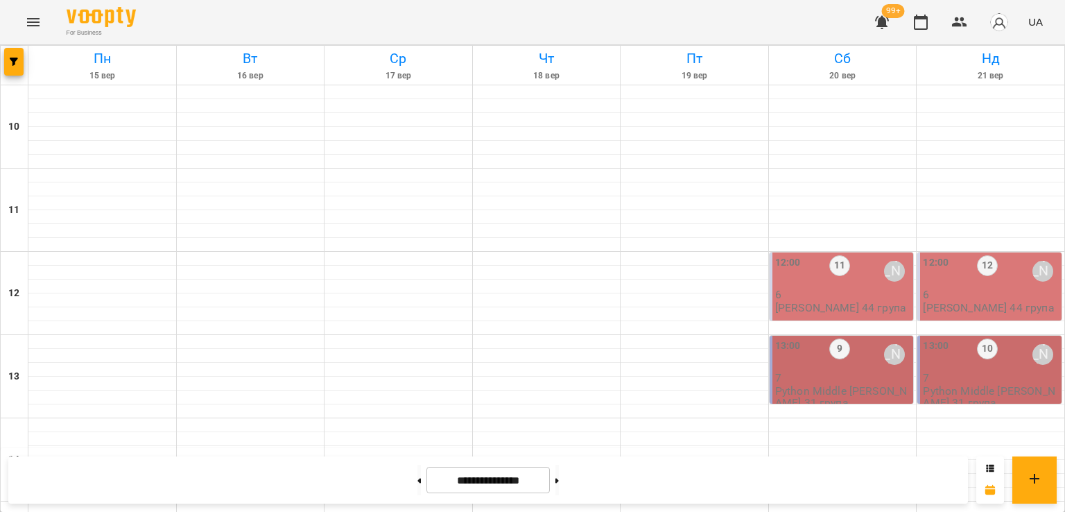
scroll to position [0, 0]
click at [827, 253] on div "12:00 11 Володимир Ярошинський 6 Python Володимир 44 група" at bounding box center [841, 286] width 144 height 68
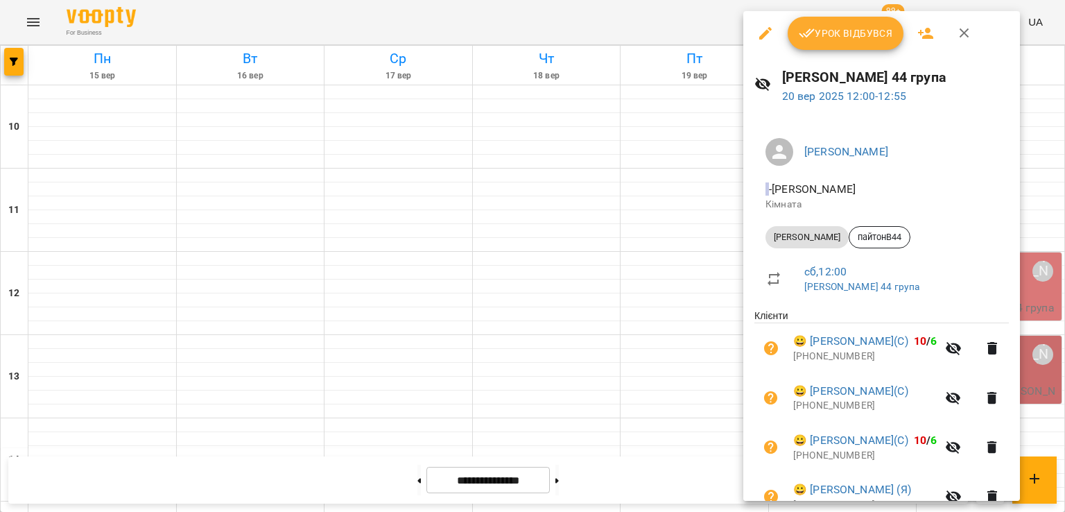
click at [658, 306] on div at bounding box center [532, 256] width 1065 height 512
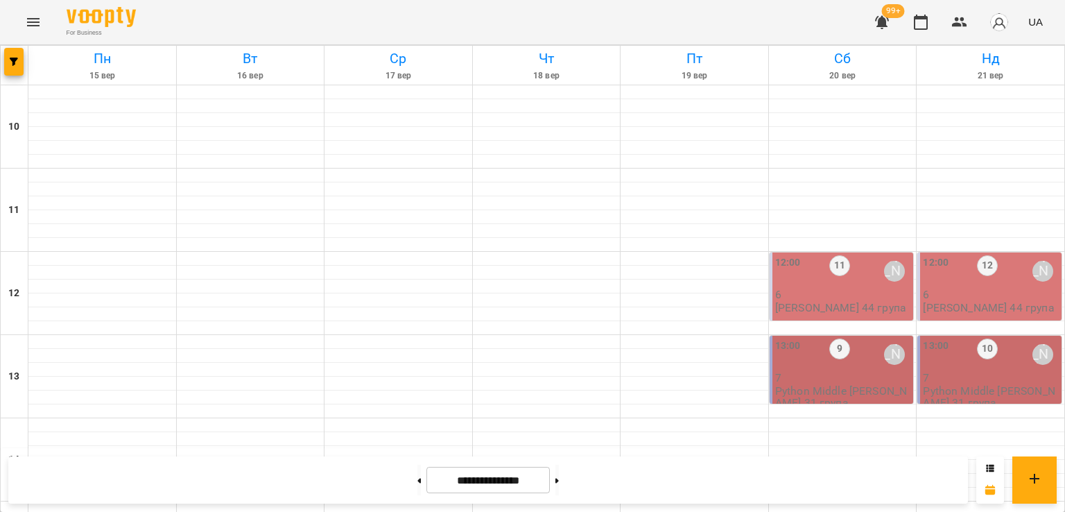
click at [959, 295] on p "6" at bounding box center [991, 294] width 136 height 12
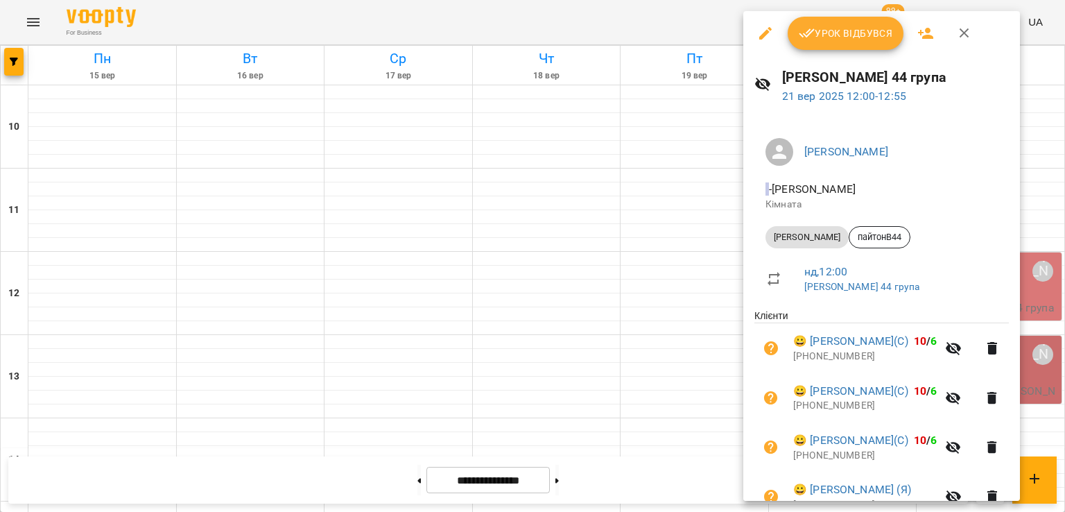
click at [549, 311] on div at bounding box center [532, 256] width 1065 height 512
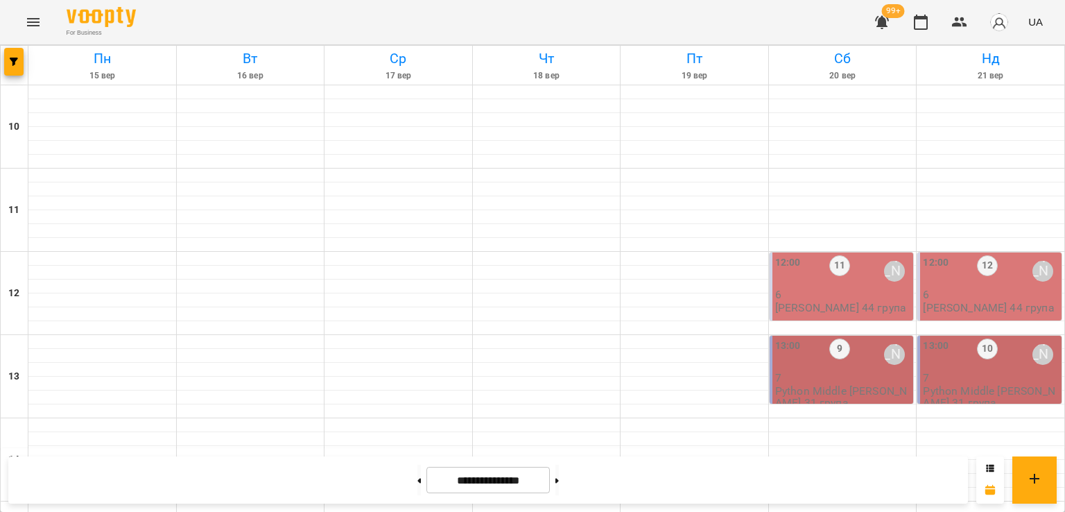
click at [893, 367] on div "Володимир Ярошинський" at bounding box center [894, 354] width 32 height 32
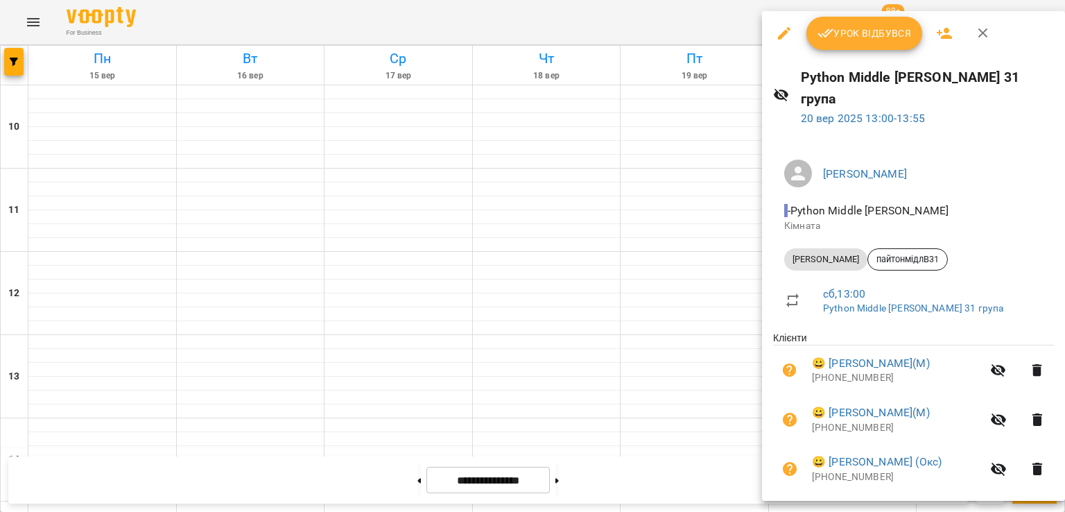
click at [668, 372] on div at bounding box center [532, 256] width 1065 height 512
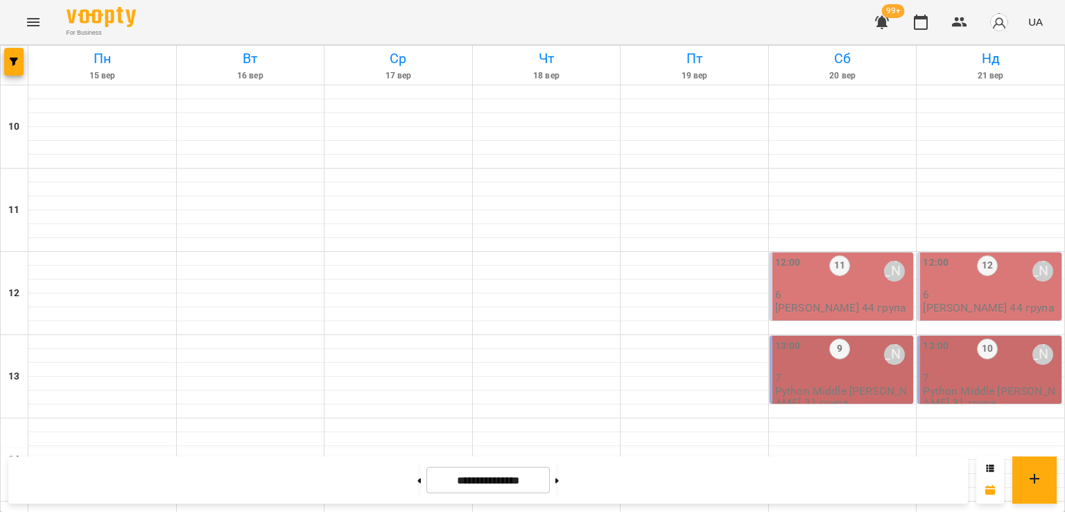
click at [956, 363] on div "13:00 10 Володимир Ярошинський" at bounding box center [991, 354] width 136 height 32
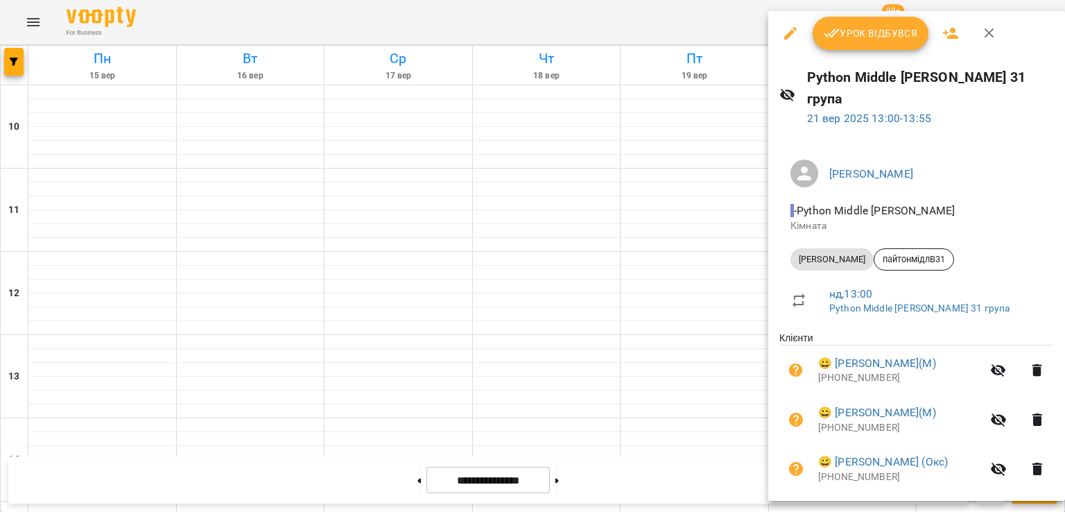
click at [660, 355] on div at bounding box center [532, 256] width 1065 height 512
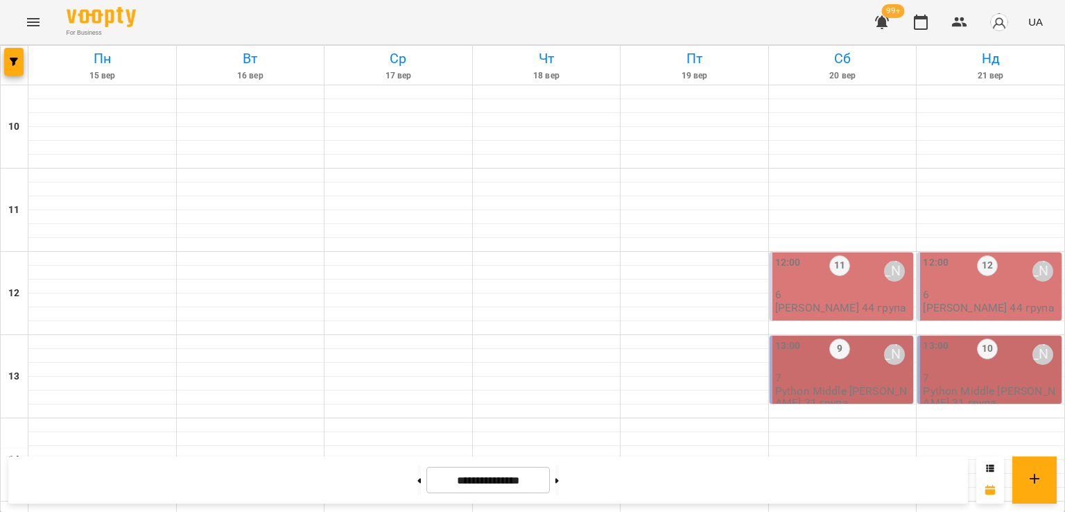
scroll to position [555, 0]
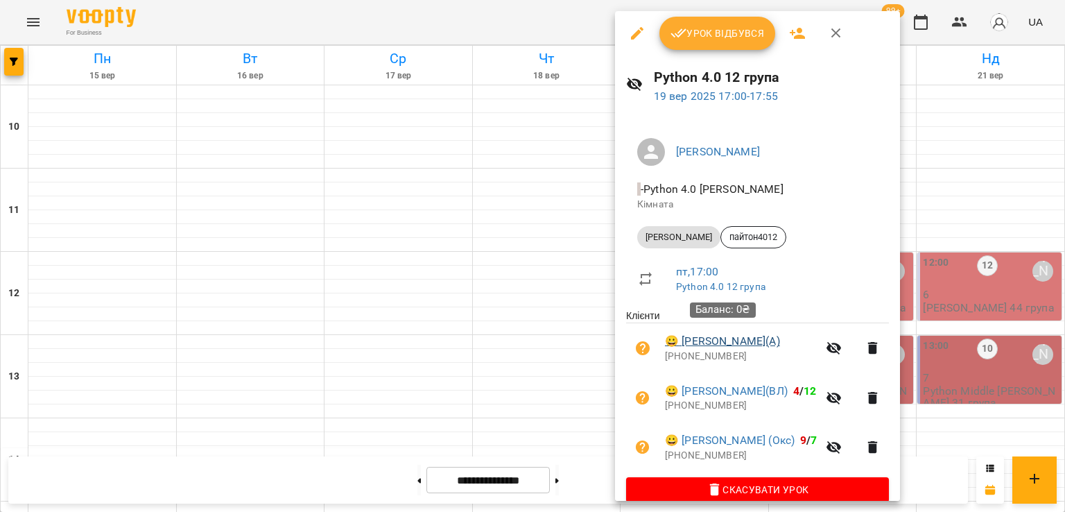
scroll to position [20, 0]
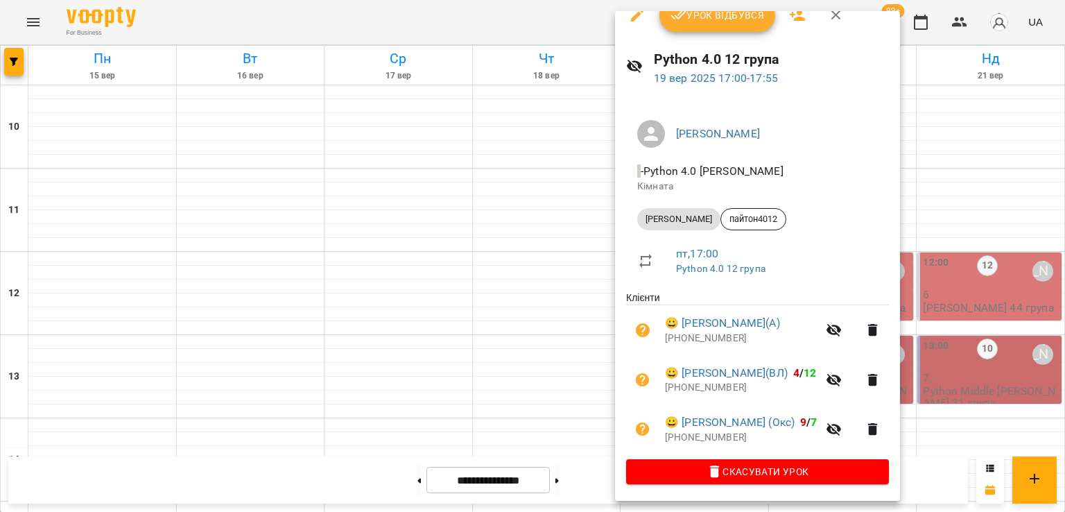
click at [509, 295] on div at bounding box center [532, 256] width 1065 height 512
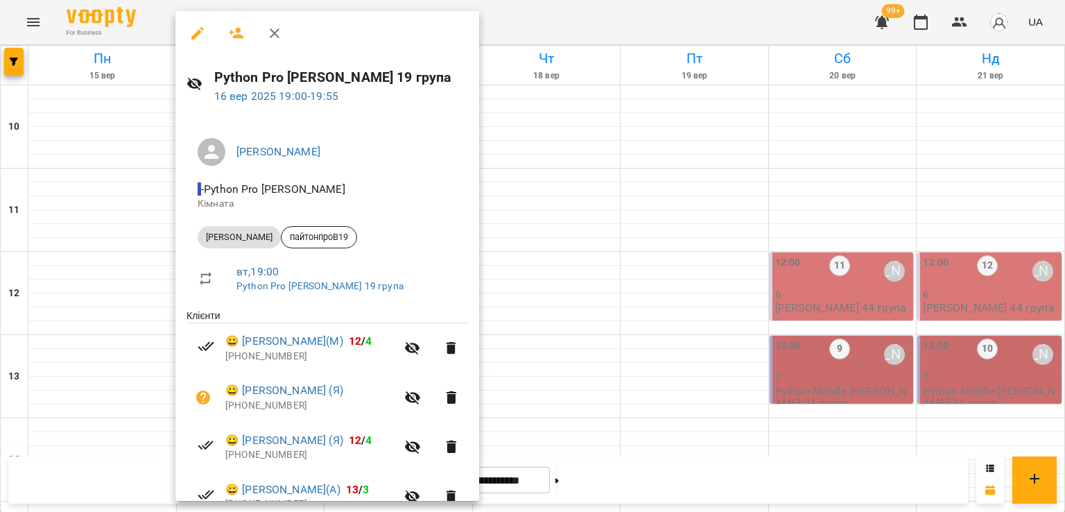
click at [710, 146] on div at bounding box center [532, 256] width 1065 height 512
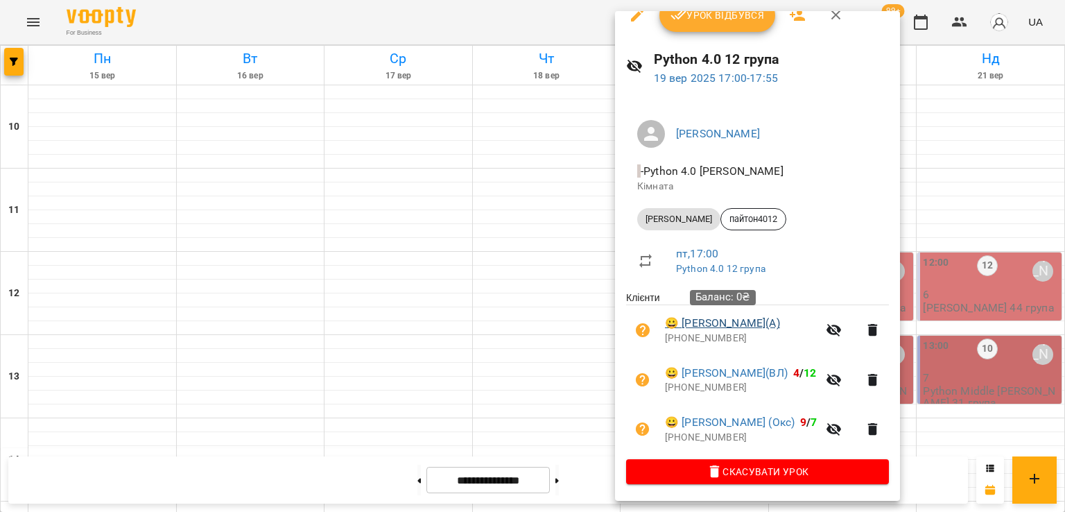
drag, startPoint x: 783, startPoint y: 320, endPoint x: 685, endPoint y: 324, distance: 97.8
click at [685, 324] on span "😀 Матвій Третьяк(А)" at bounding box center [741, 323] width 152 height 17
copy link "Матвій Третьяк(А)"
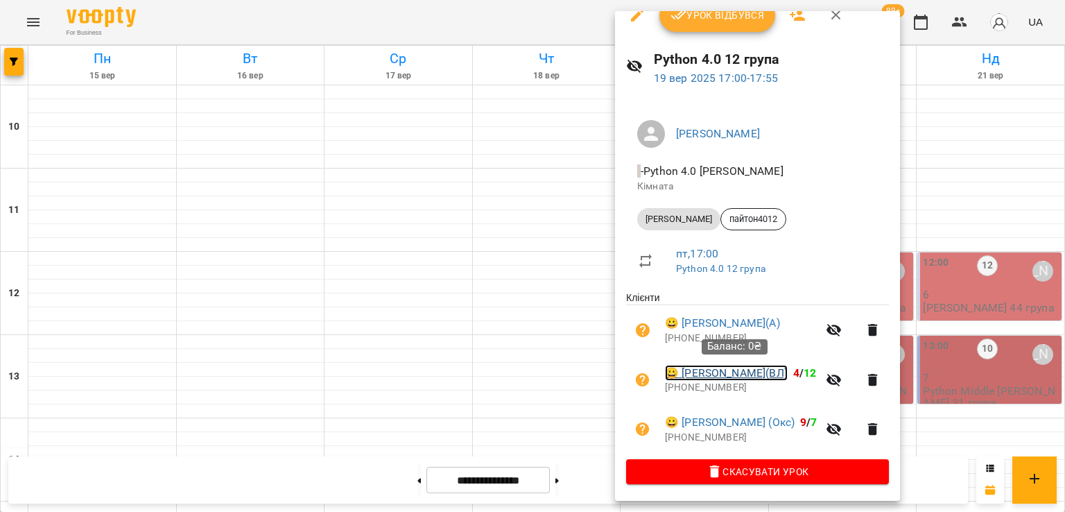
click at [787, 369] on link "😀 Олександр Моздір(ВЛ)" at bounding box center [726, 373] width 123 height 17
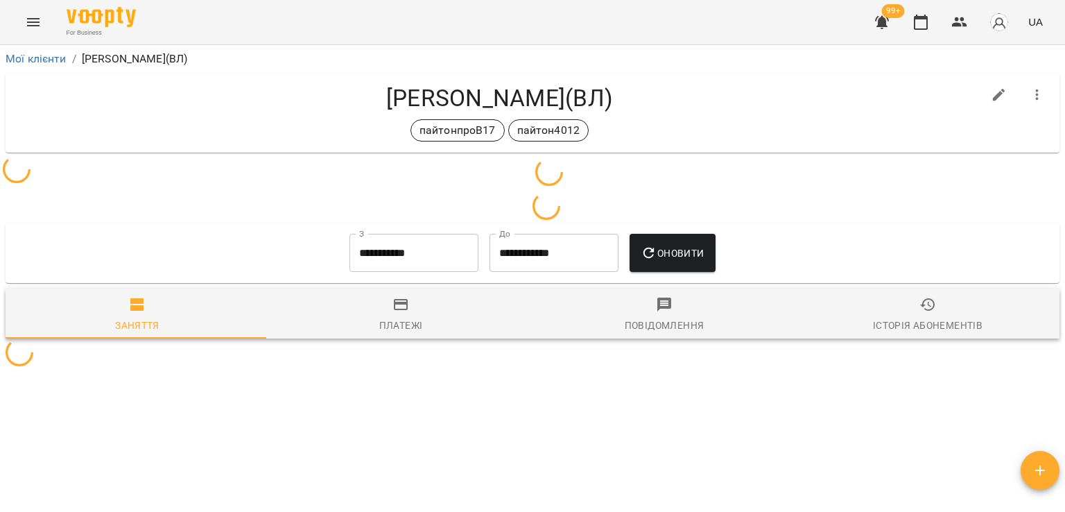
click at [791, 359] on div "**********" at bounding box center [532, 301] width 1065 height 512
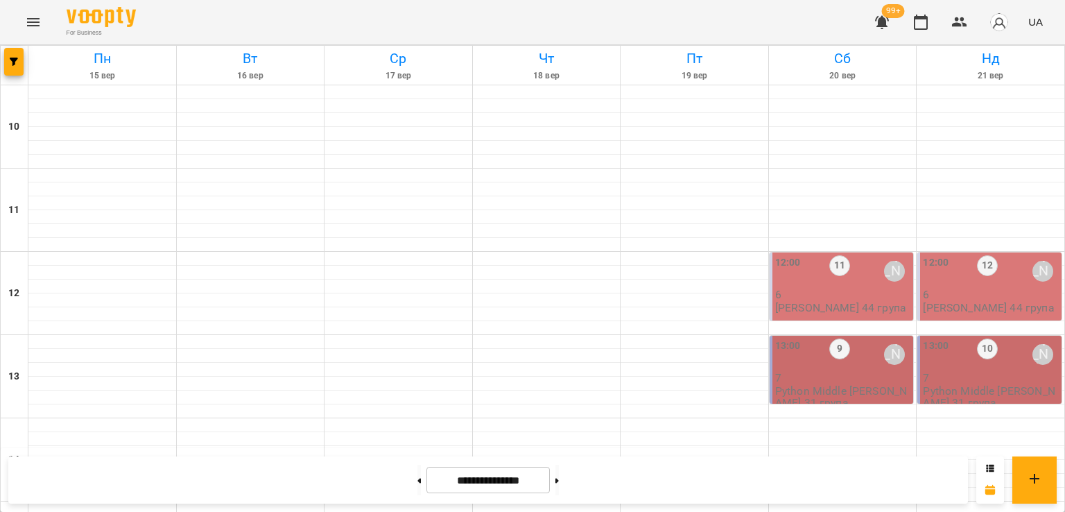
scroll to position [485, 0]
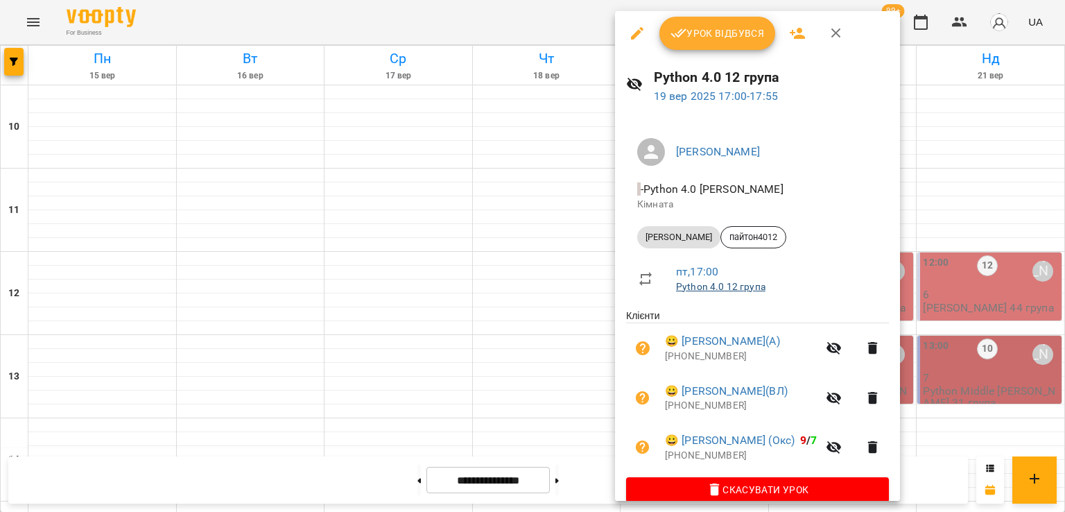
scroll to position [20, 0]
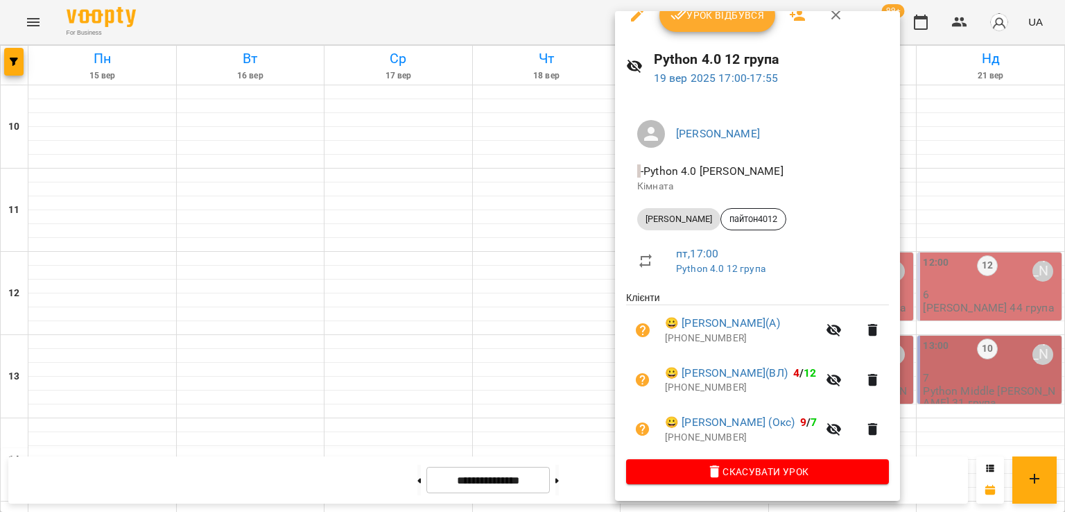
click at [516, 353] on div at bounding box center [532, 256] width 1065 height 512
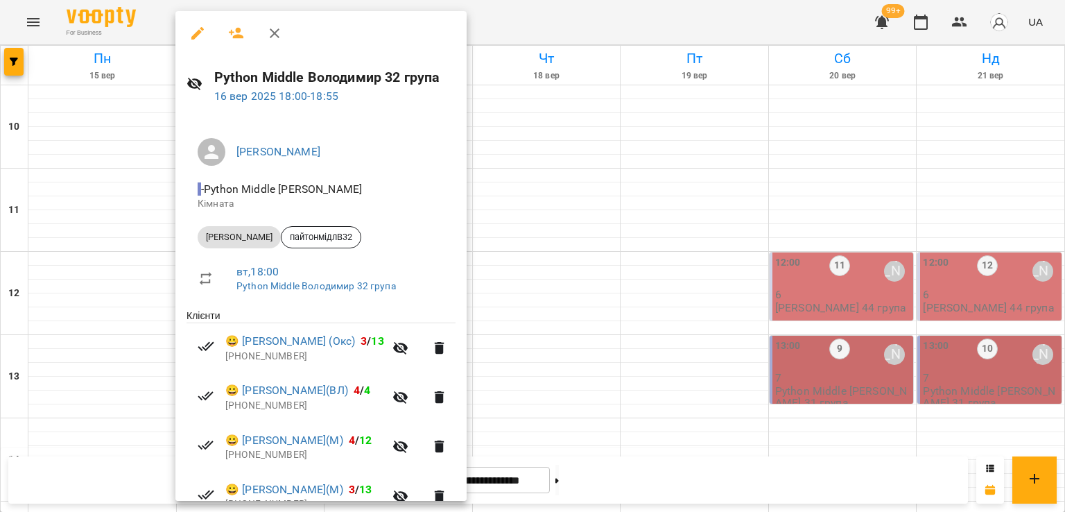
click at [658, 404] on div at bounding box center [532, 256] width 1065 height 512
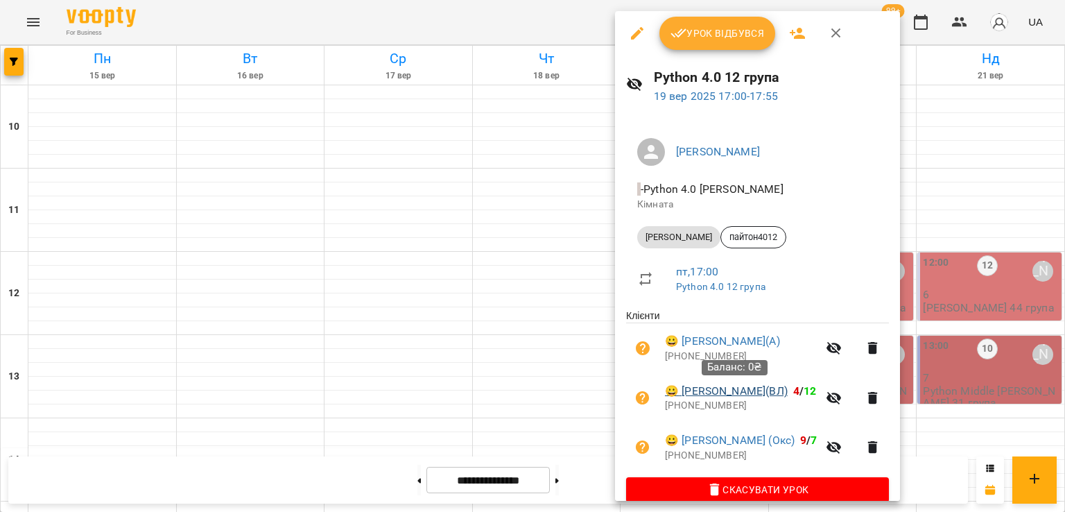
drag, startPoint x: 804, startPoint y: 389, endPoint x: 682, endPoint y: 388, distance: 122.0
click at [682, 388] on span "😀 Олександр Моздір(ВЛ) 4 / 12" at bounding box center [741, 391] width 152 height 17
copy link "Олександр Моздір(ВЛ)"
drag, startPoint x: 804, startPoint y: 439, endPoint x: 671, endPoint y: 446, distance: 133.3
click at [685, 440] on span "😀 Паливода Андрій (Окс) 9 / 7" at bounding box center [741, 440] width 152 height 17
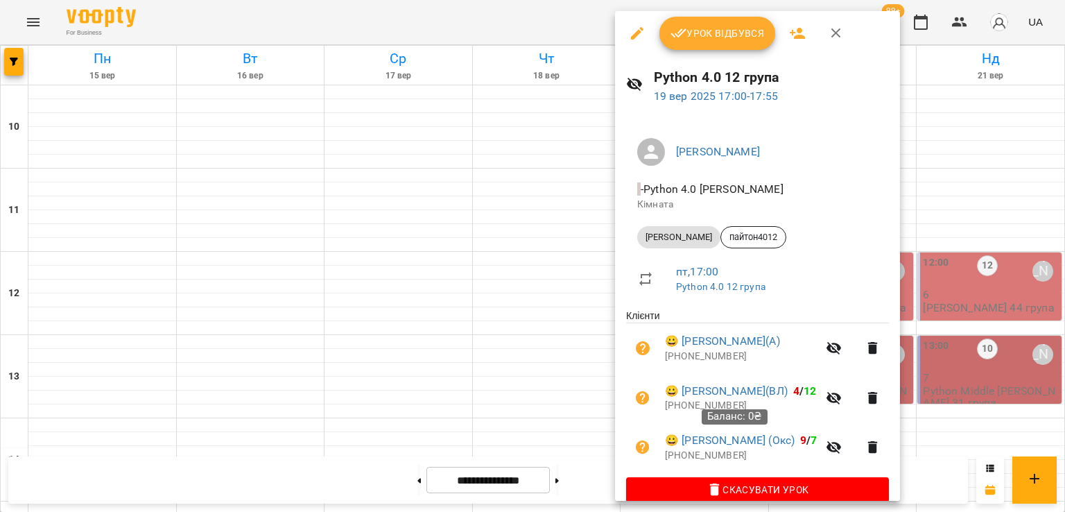
copy link "Паливода Андрій (Окс)"
click at [521, 342] on div at bounding box center [532, 256] width 1065 height 512
